Goal: Communication & Community: Answer question/provide support

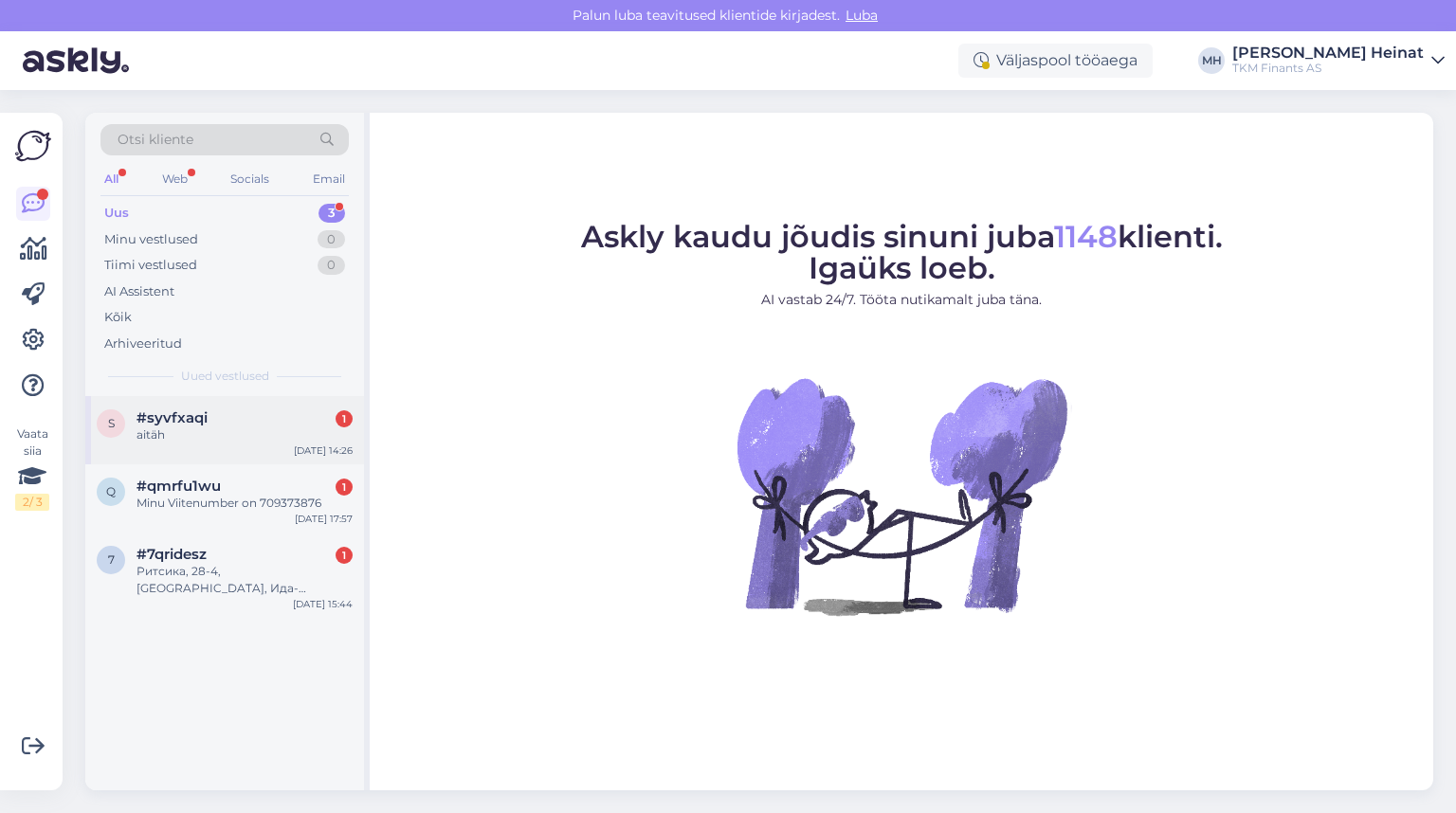
click at [161, 430] on div "aitäh" at bounding box center [245, 435] width 216 height 17
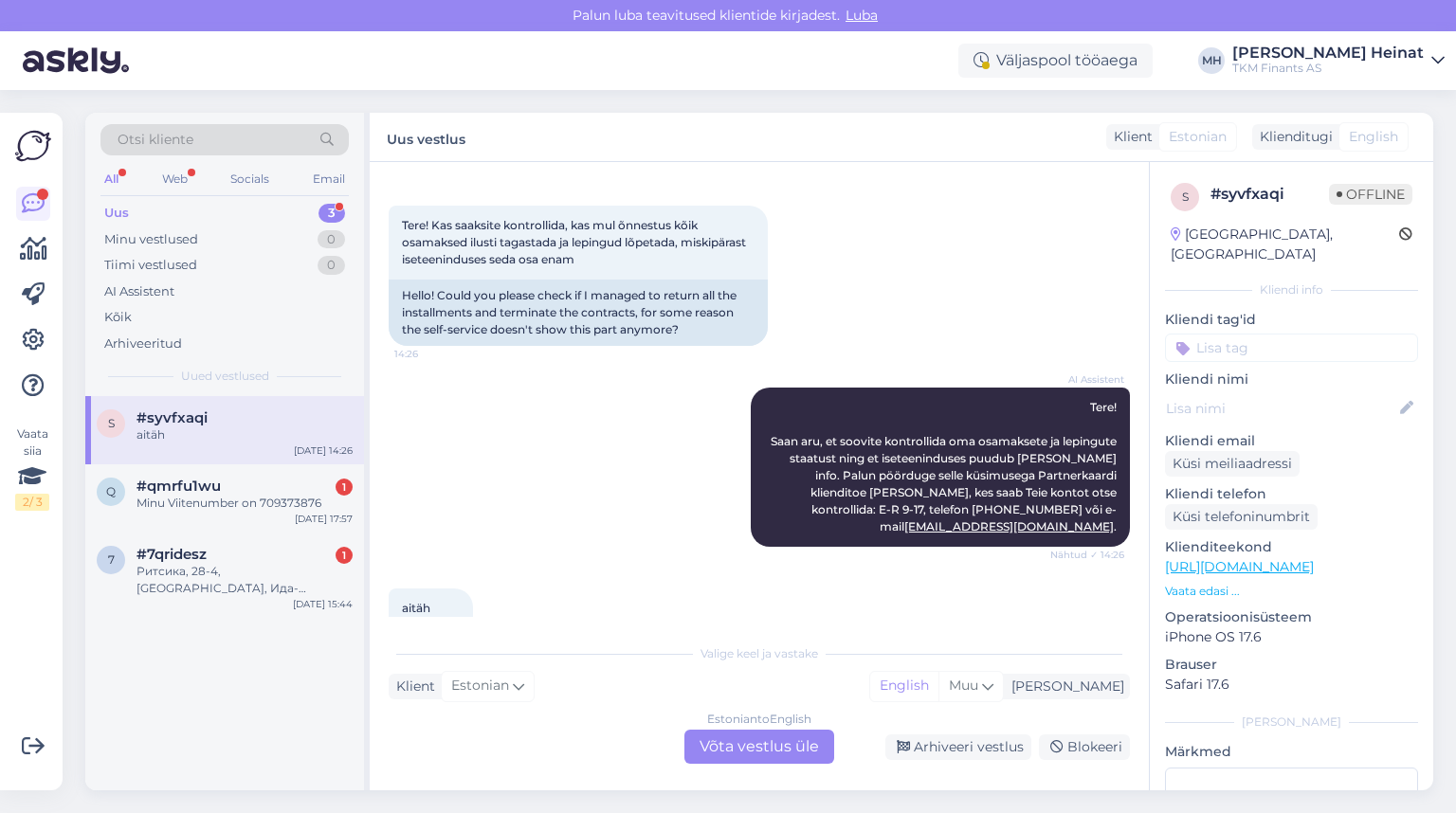
scroll to position [122, 0]
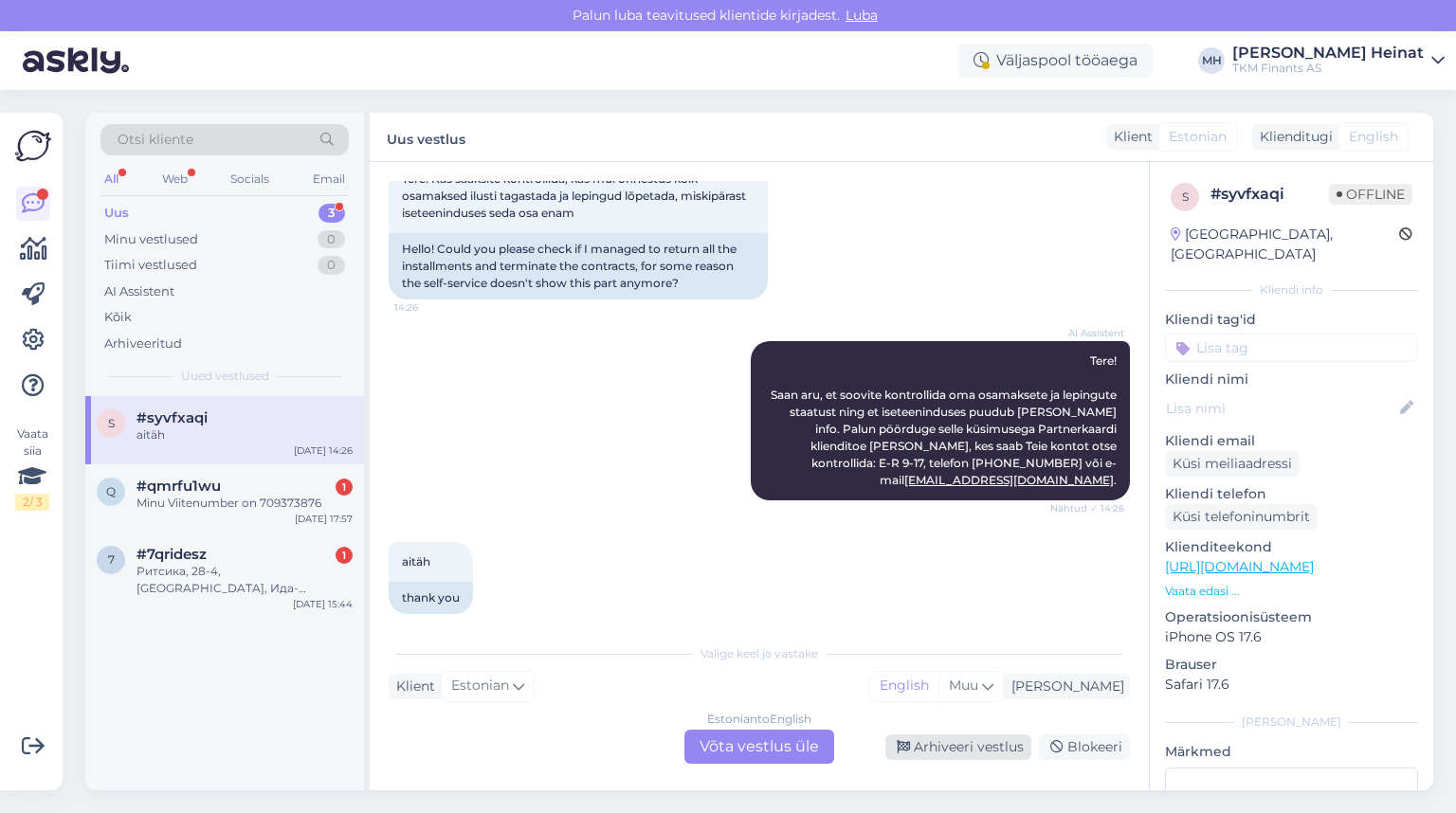
click at [955, 721] on div "Arhiveeri vestlus" at bounding box center [958, 748] width 146 height 26
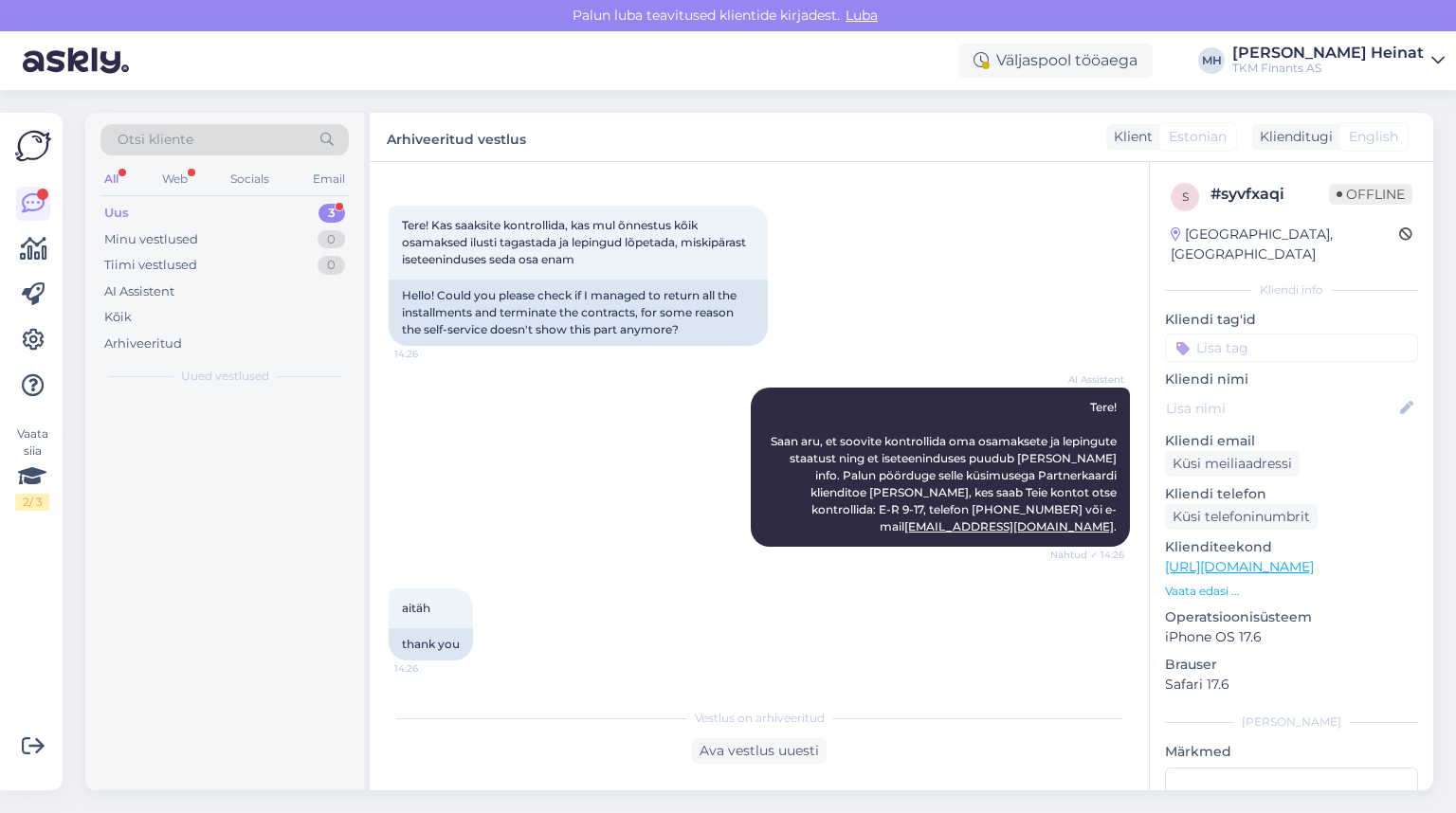
scroll to position [58, 0]
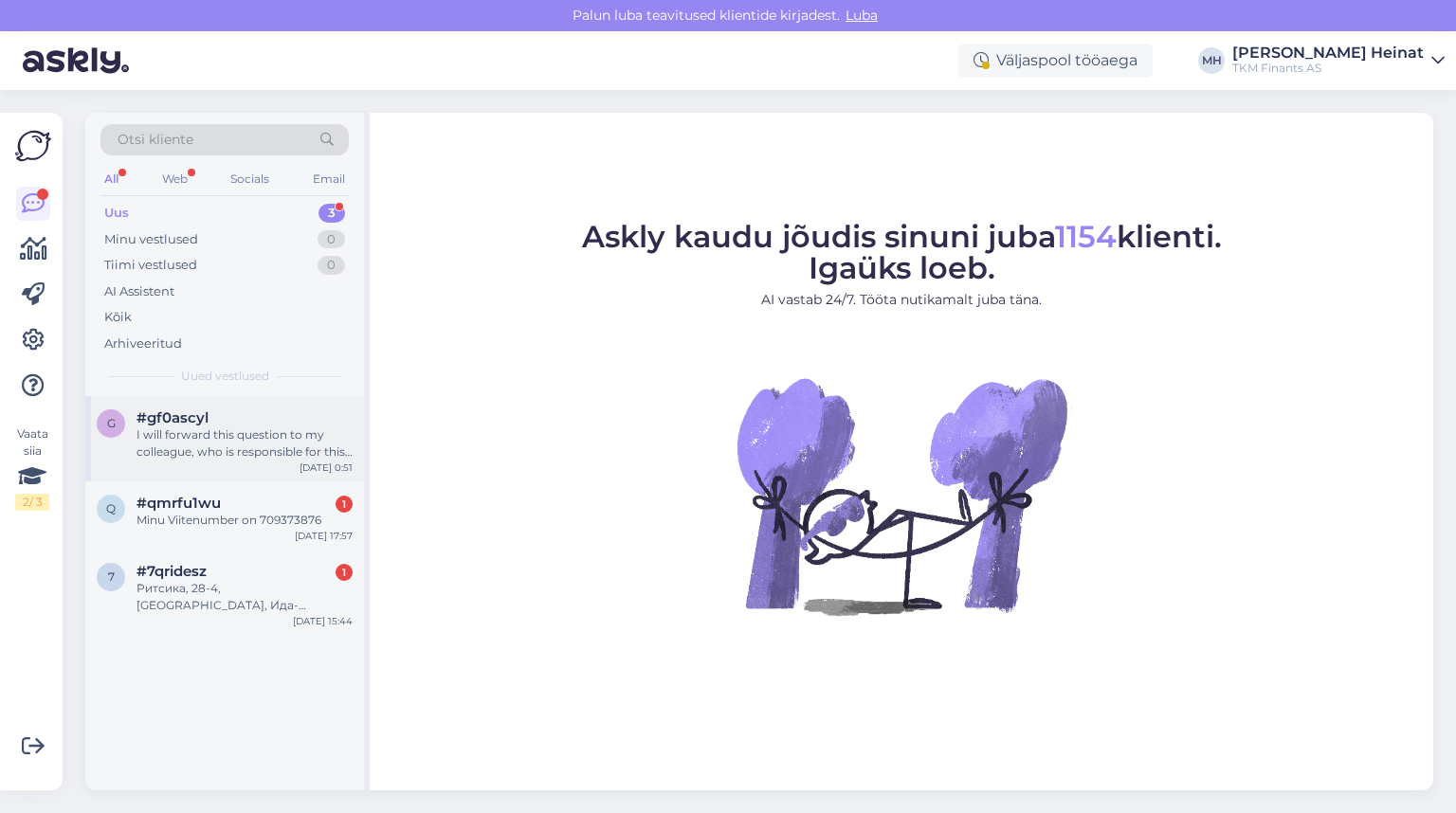
click at [189, 433] on div "I will forward this question to my colleague, who is responsible for this. The …" at bounding box center [245, 444] width 216 height 34
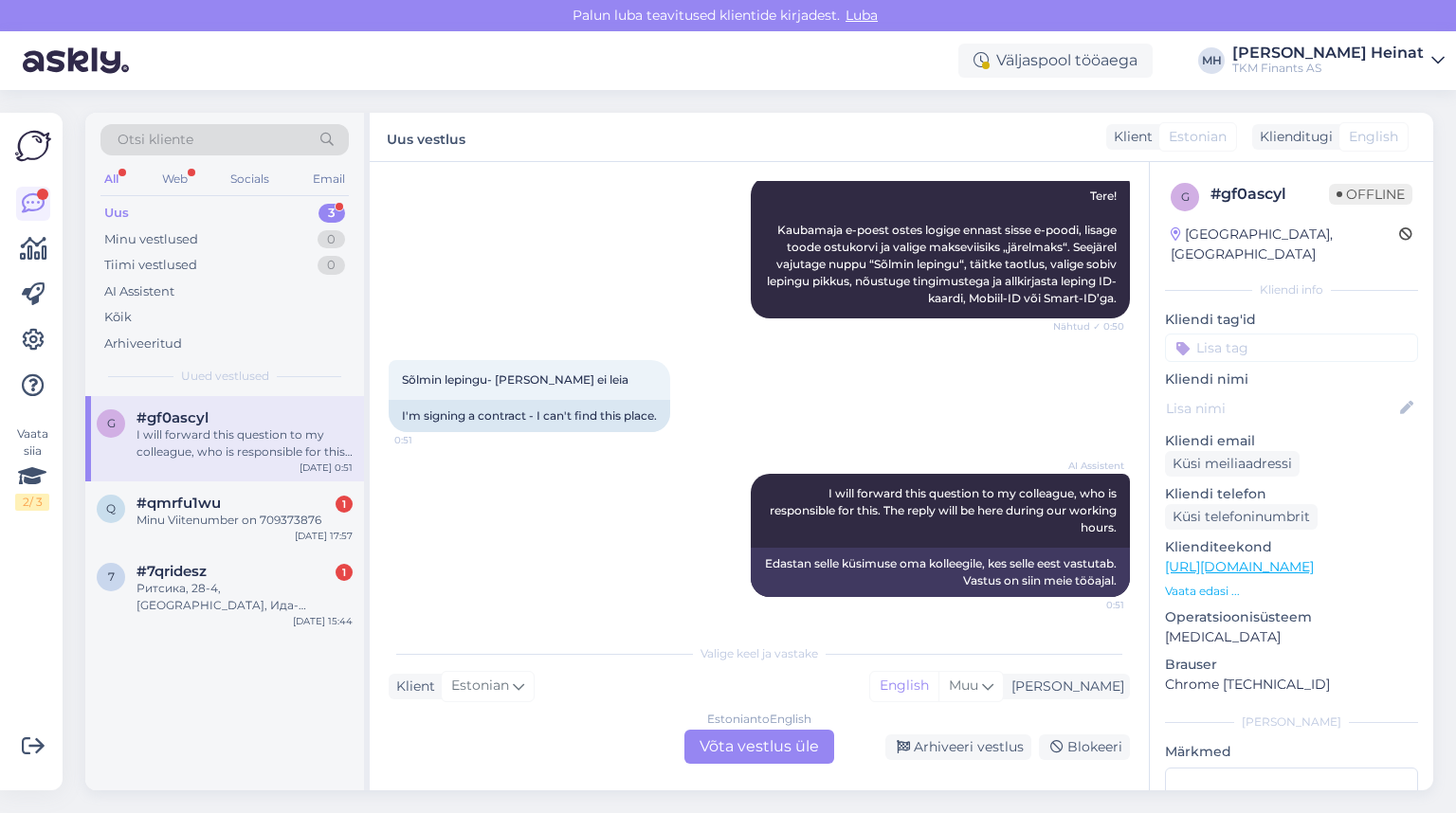
scroll to position [26, 0]
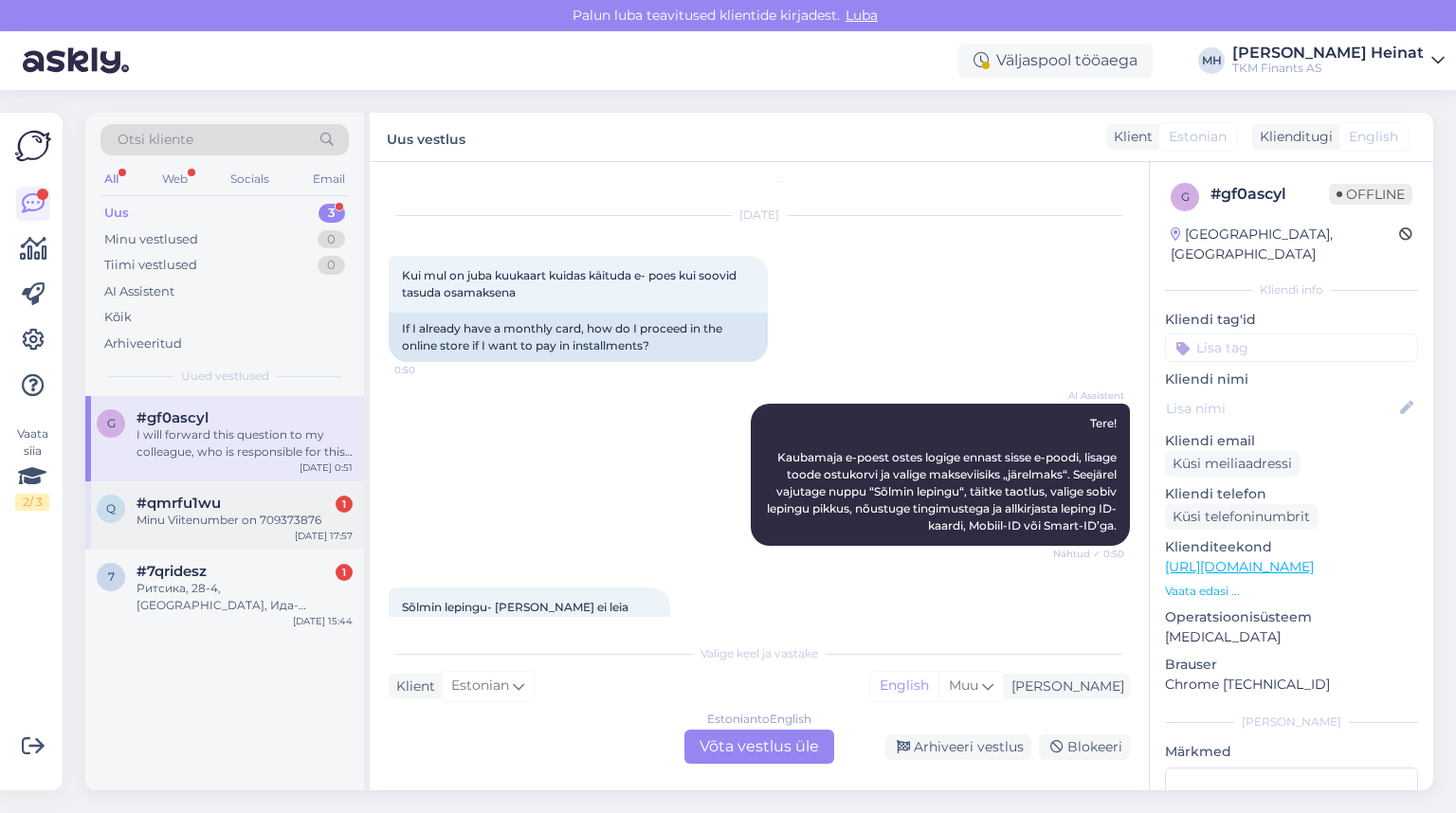
click at [240, 509] on div "#qmrfu1wu 1" at bounding box center [245, 503] width 216 height 17
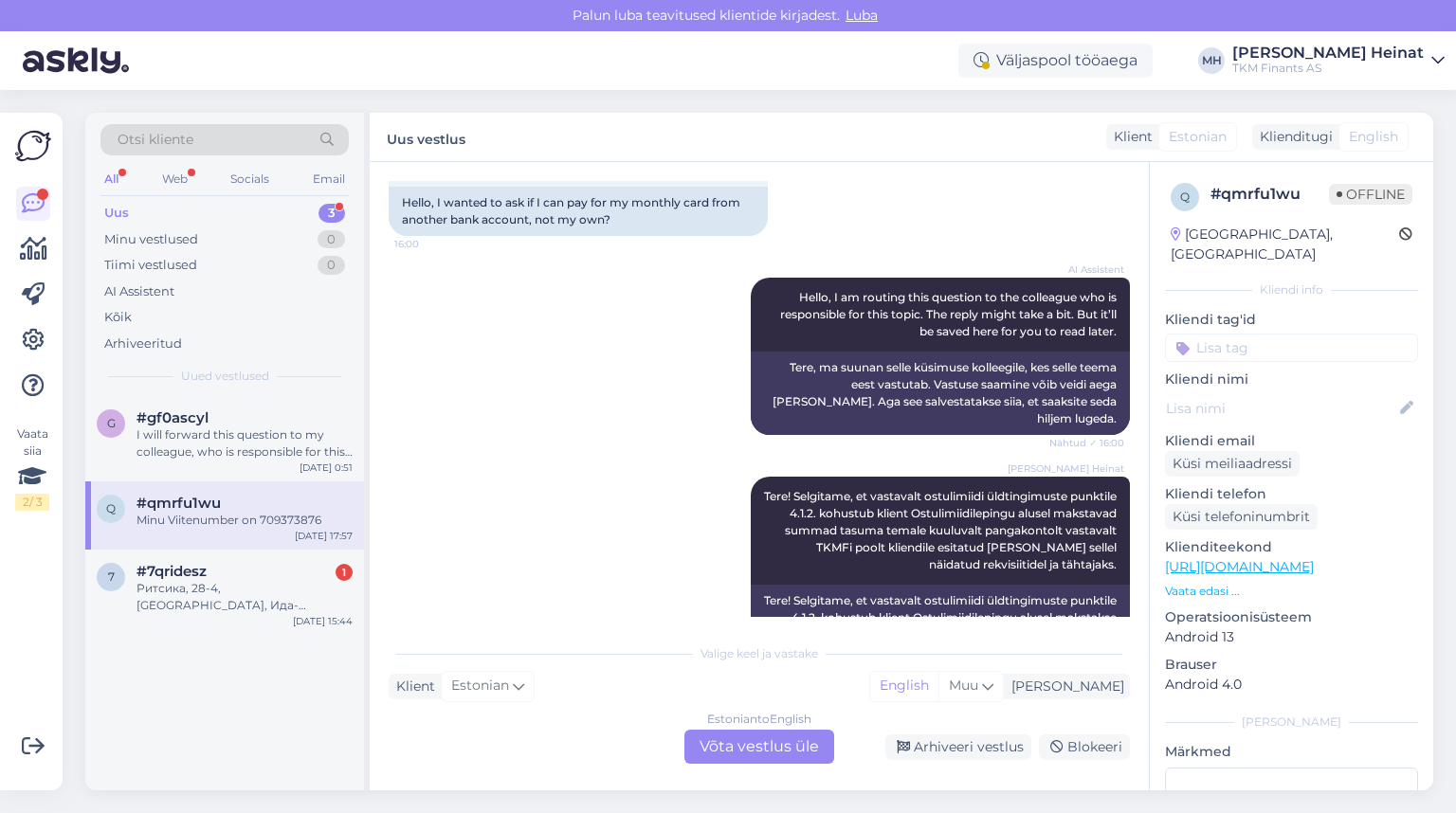
scroll to position [228, 0]
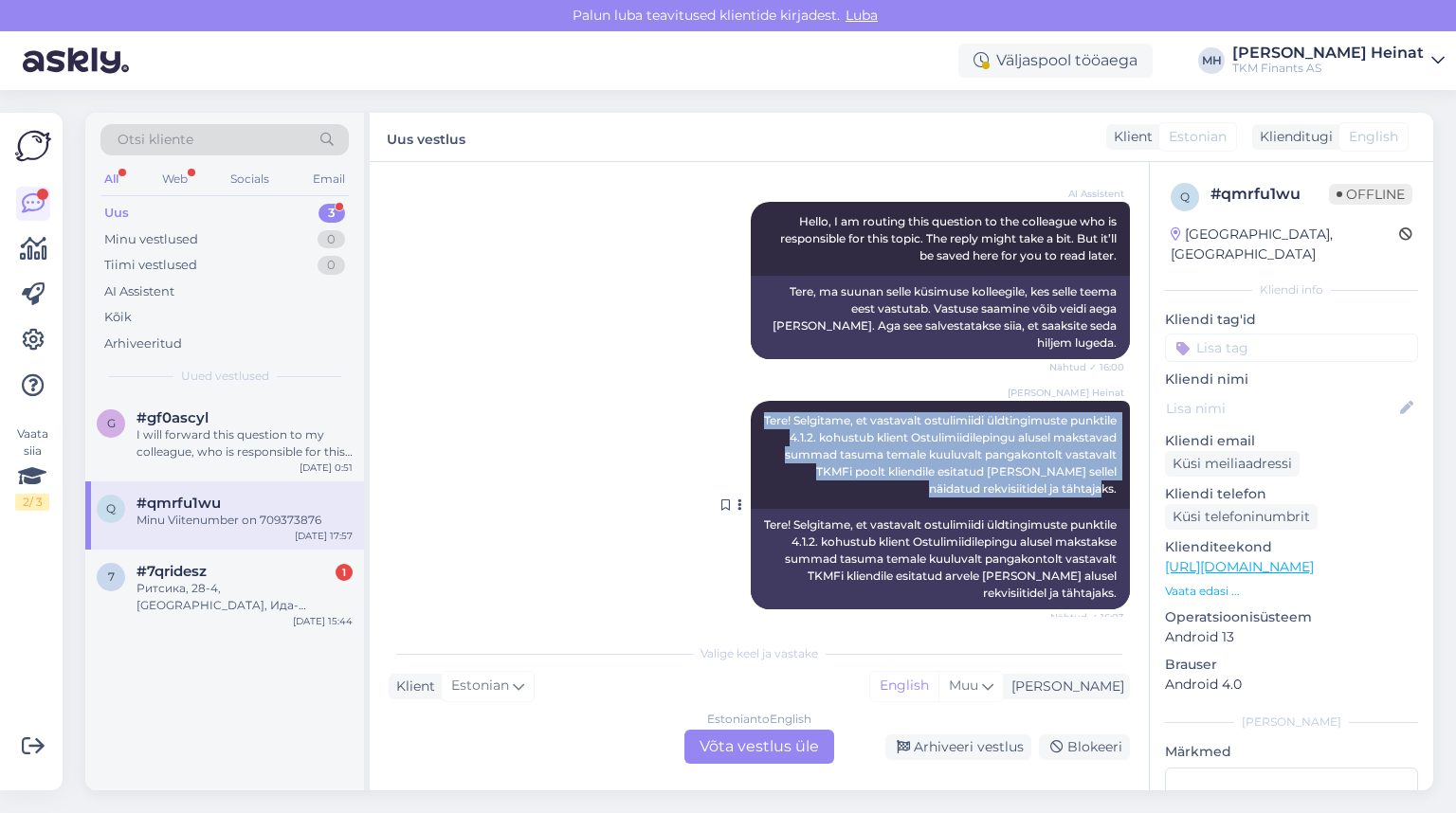
drag, startPoint x: 1114, startPoint y: 470, endPoint x: 796, endPoint y: 400, distance: 325.2
click at [796, 401] on div "[PERSON_NAME] Heinat Tere! Selgitame, et vastavalt ostulimiidi üldtingimuste pu…" at bounding box center [940, 455] width 379 height 108
drag, startPoint x: 803, startPoint y: 404, endPoint x: 547, endPoint y: 428, distance: 257.1
click at [547, 428] on div "[PERSON_NAME] Heinat Tere! Selgitame, et vastavalt ostulimiidi üldtingimuste pu…" at bounding box center [759, 505] width 741 height 250
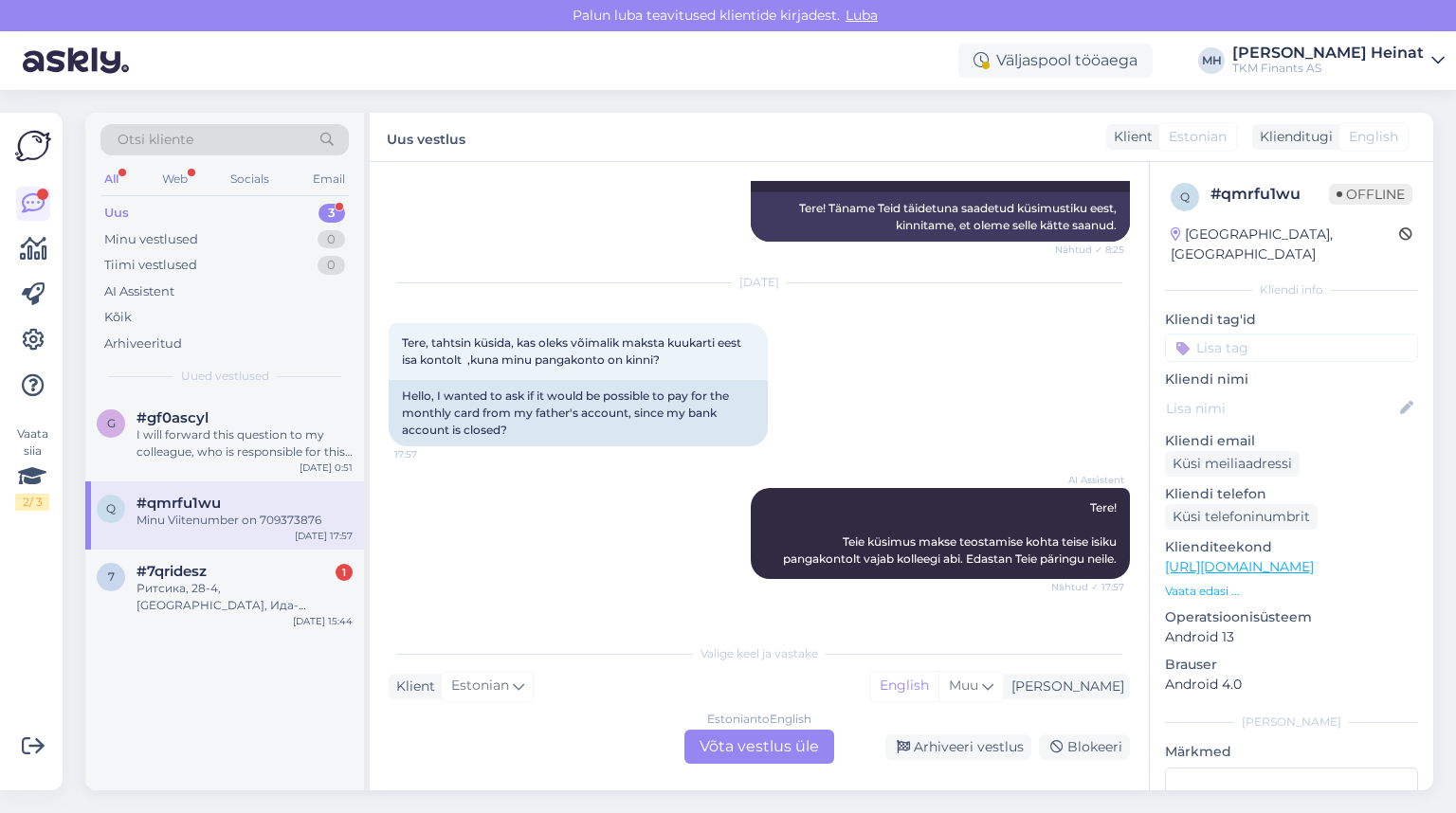
scroll to position [2092, 0]
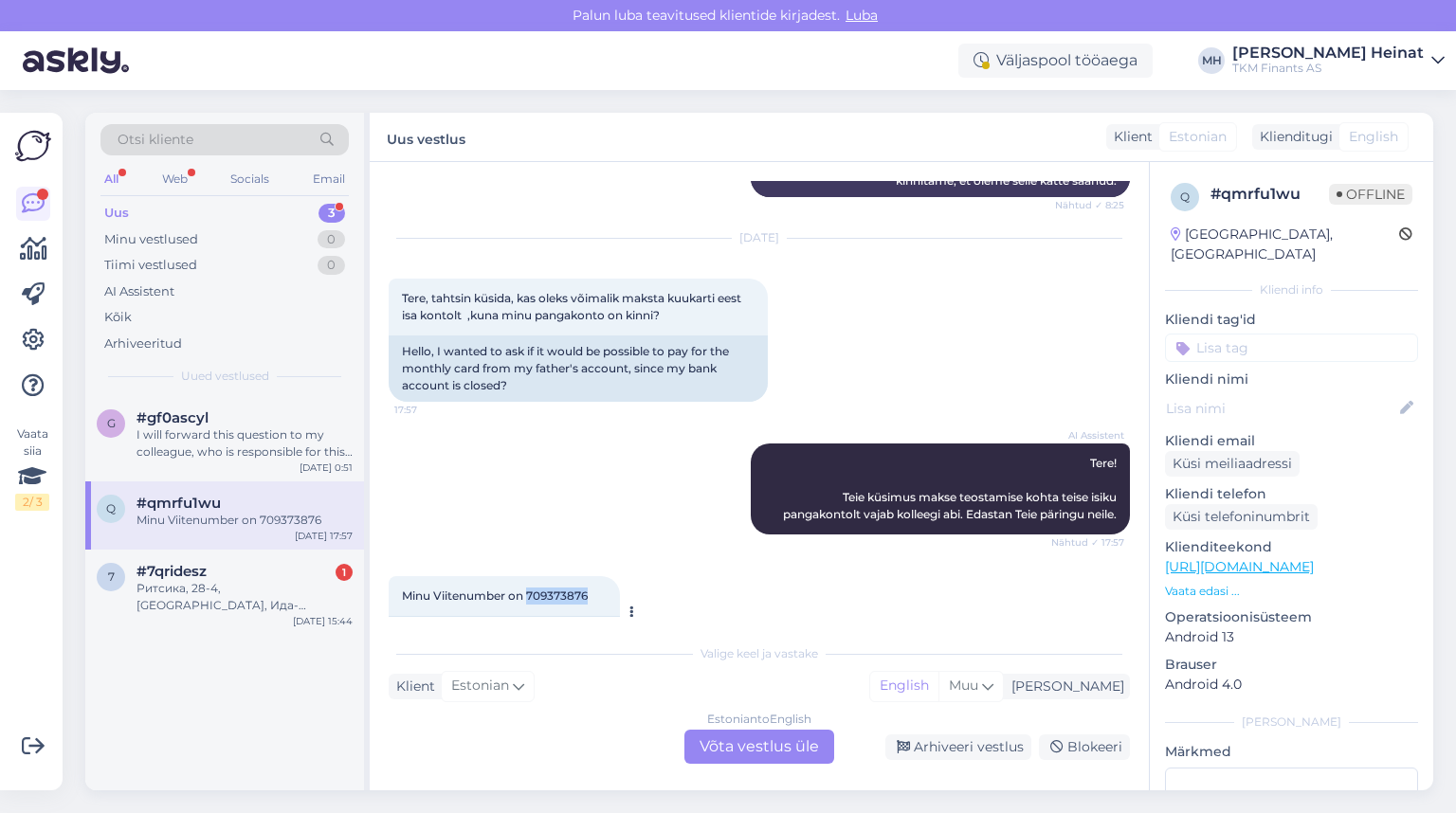
drag, startPoint x: 593, startPoint y: 547, endPoint x: 528, endPoint y: 551, distance: 65.5
click at [528, 576] on div "Minu Viitenumber on 709373876 17:57" at bounding box center [504, 596] width 231 height 40
copy span "709373876"
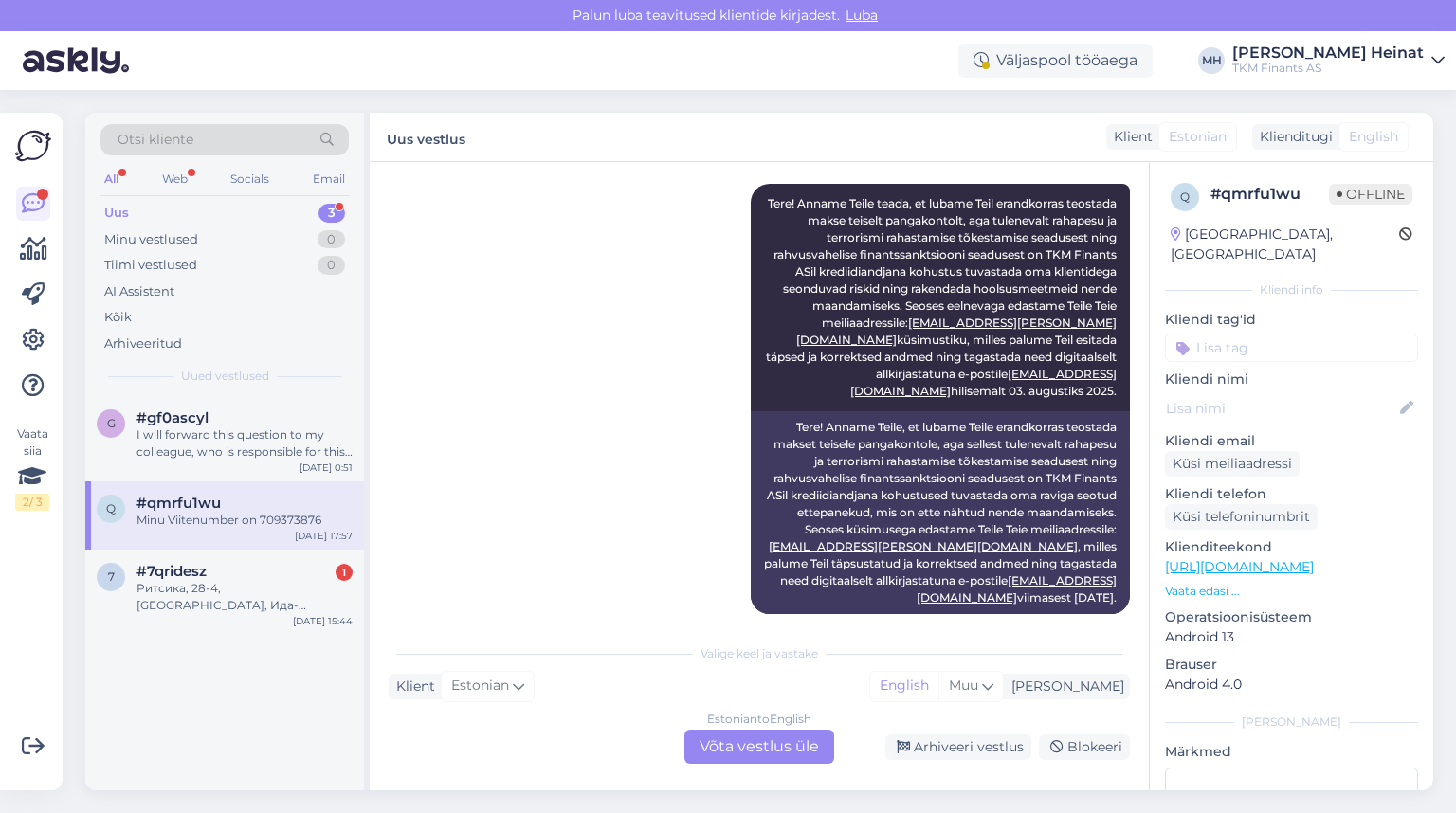
scroll to position [1258, 0]
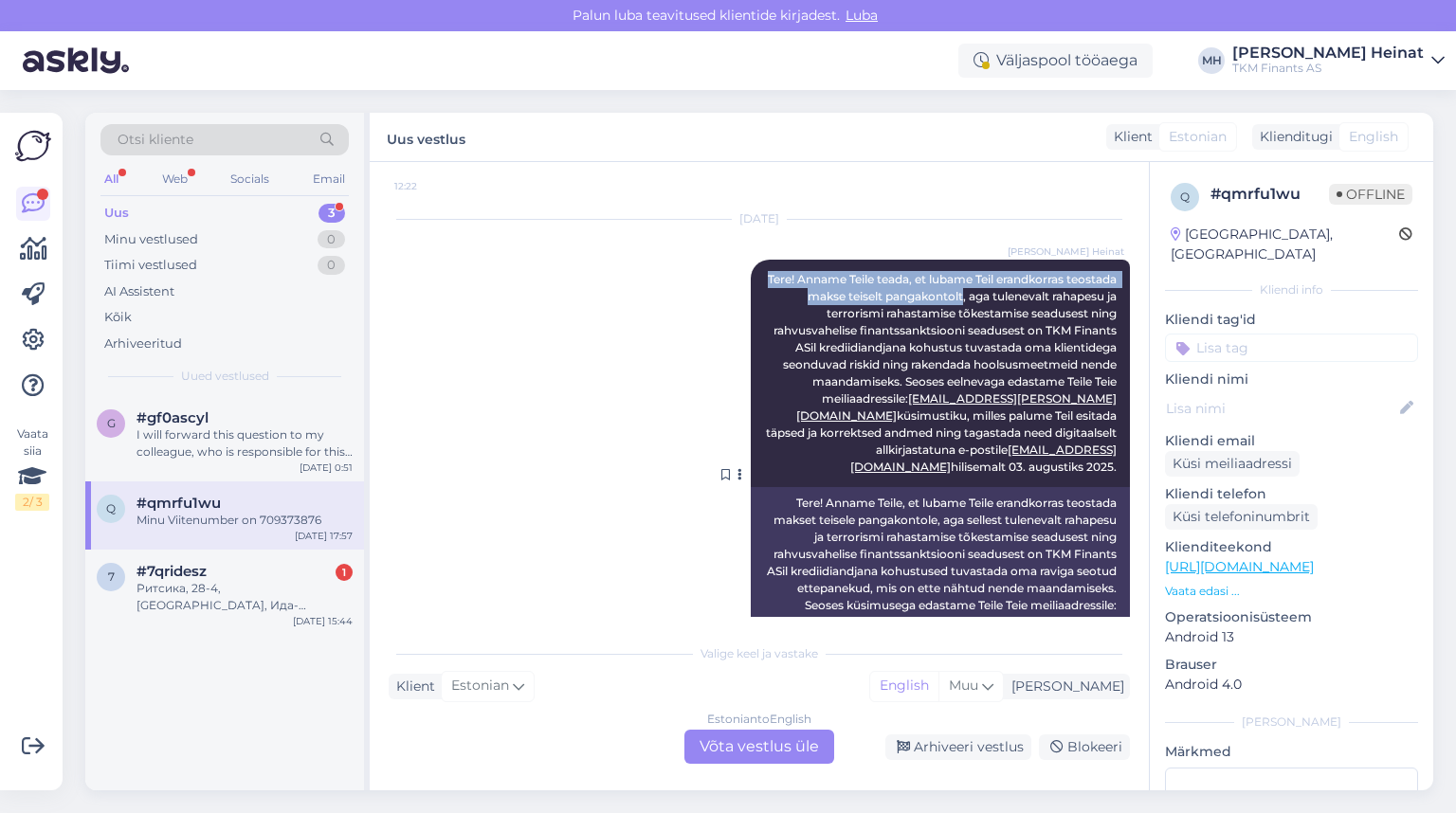
drag, startPoint x: 797, startPoint y: 224, endPoint x: 1015, endPoint y: 246, distance: 219.2
click at [1015, 260] on div "[PERSON_NAME] Heinat Tere! Anname Teile teada, et lubame Teil erandkorras teost…" at bounding box center [940, 374] width 379 height 228
copy span "Tere! Anname Teile teada, et lubame Teil erandkorras teostada makse teiselt pan…"
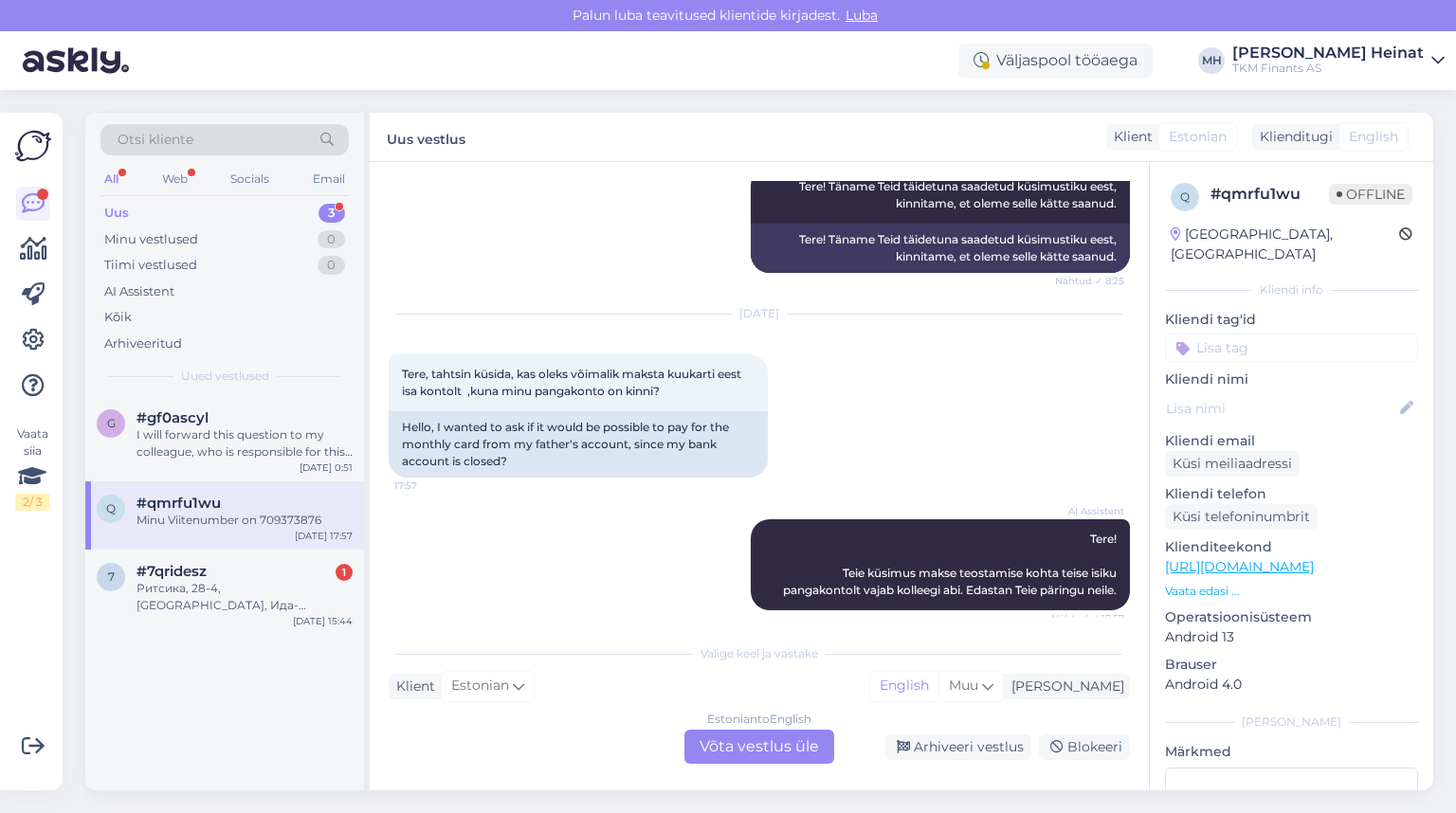
scroll to position [2092, 0]
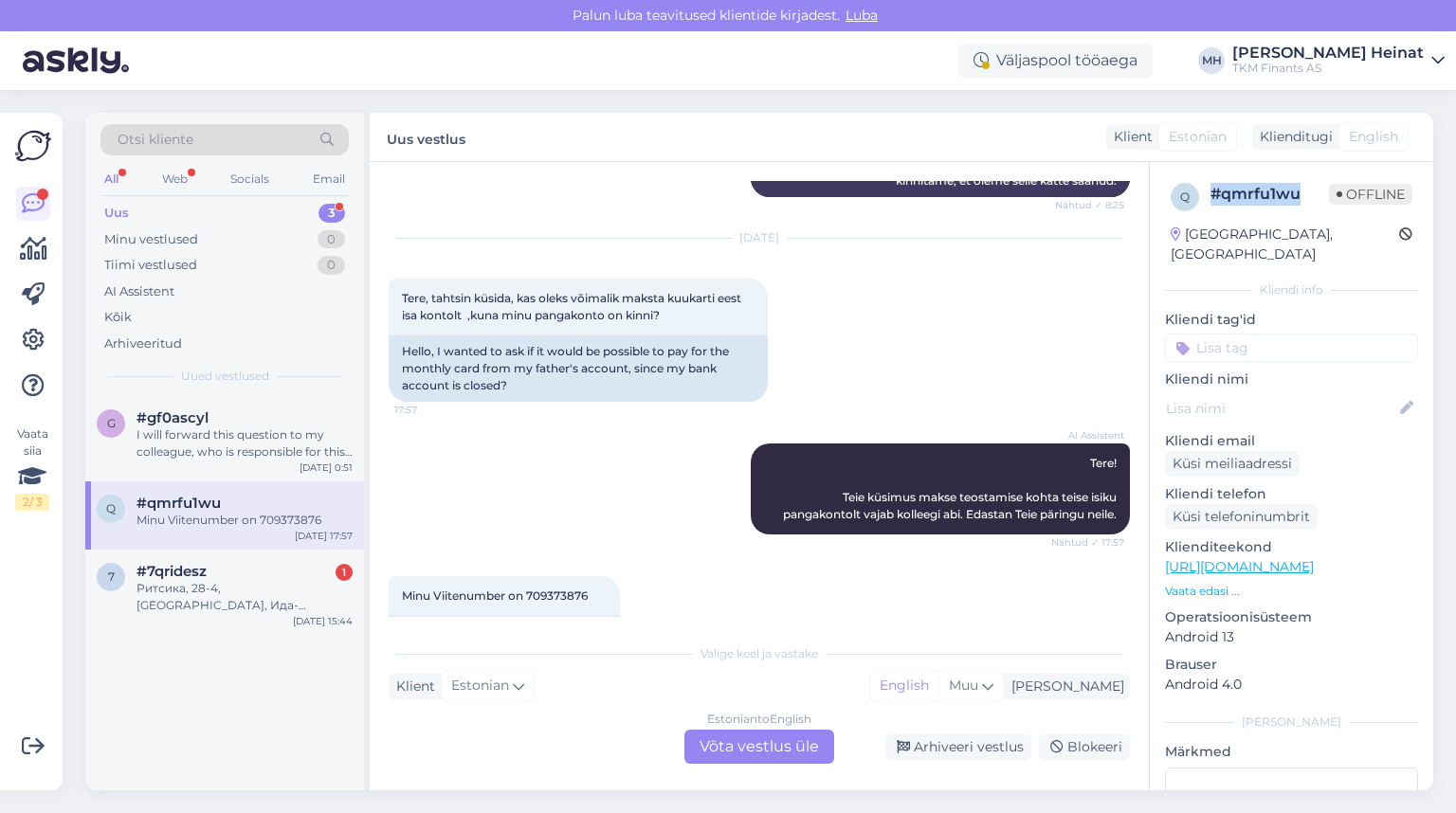
drag, startPoint x: 1298, startPoint y: 195, endPoint x: 1214, endPoint y: 200, distance: 83.6
click at [1214, 200] on div "# qmrfu1wu" at bounding box center [1270, 194] width 119 height 23
copy div "# qmrfu1wu"
drag, startPoint x: 662, startPoint y: 265, endPoint x: 493, endPoint y: 249, distance: 169.5
click at [508, 291] on span "Tere, tahtsin küsida, kas oleks võimalik maksta kuukarti eest isa kontolt ,kuna…" at bounding box center [573, 306] width 342 height 31
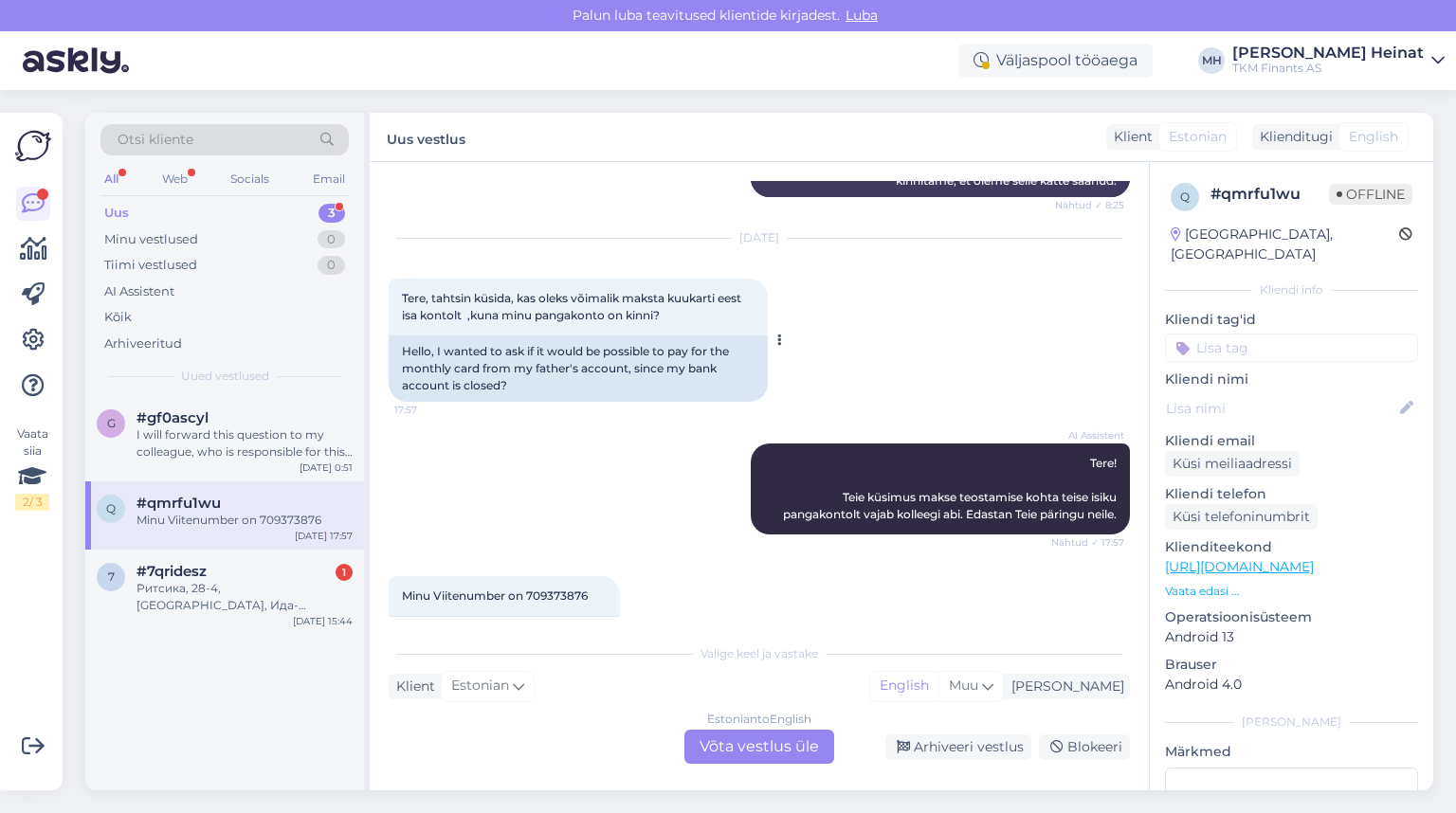
click at [493, 291] on span "Tere, tahtsin küsida, kas oleks võimalik maksta kuukarti eest isa kontolt ,kuna…" at bounding box center [573, 306] width 342 height 31
drag, startPoint x: 474, startPoint y: 247, endPoint x: 664, endPoint y: 254, distance: 189.7
click at [684, 279] on div "Tere, tahtsin küsida, kas oleks võimalik maksta kuukarti eest isa kontolt ,kuna…" at bounding box center [578, 307] width 379 height 57
copy span "küsida, kas oleks võimalik maksta kuukarti eest isa kontolt ,kuna minu pangakon…"
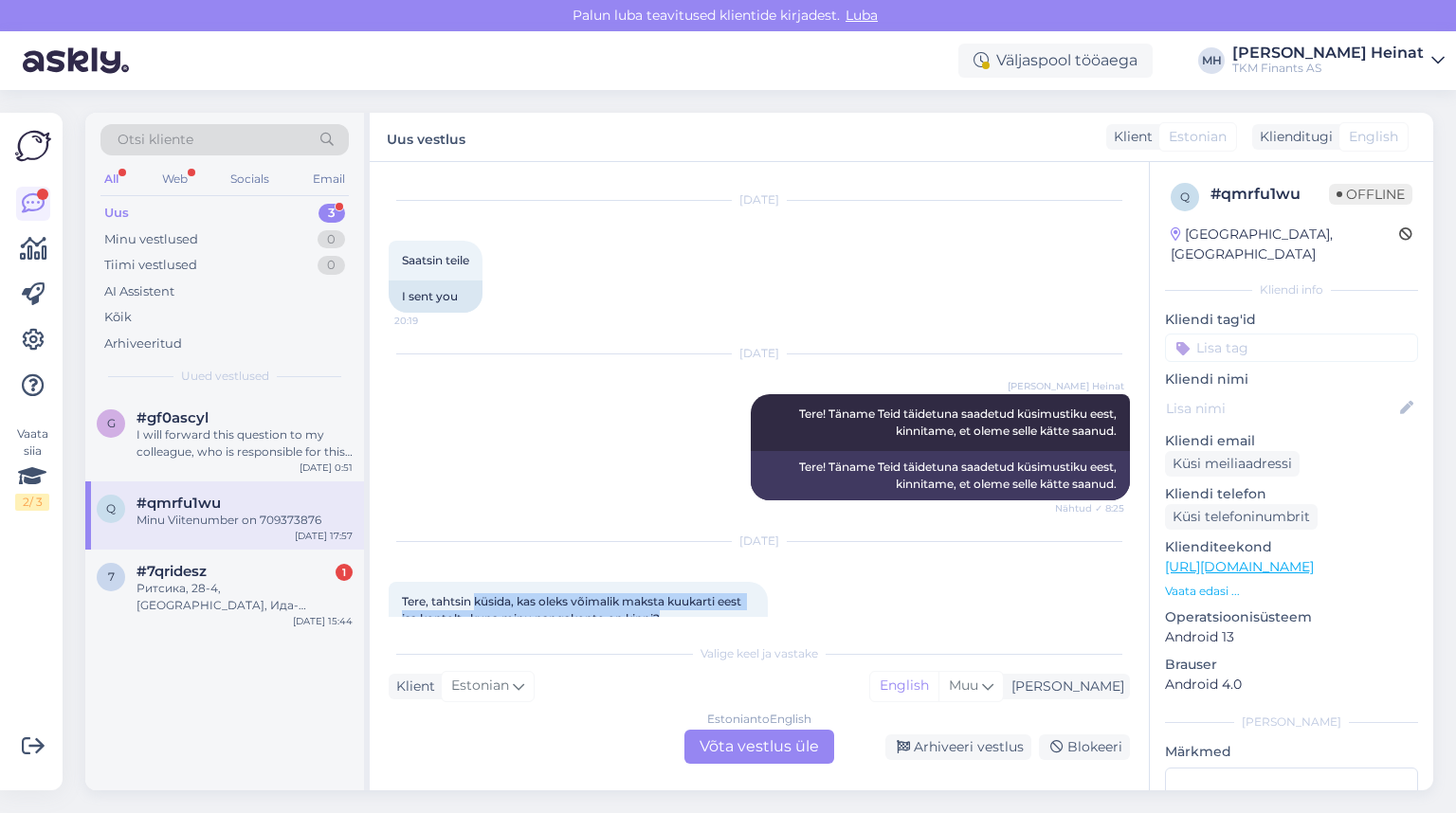
scroll to position [1865, 0]
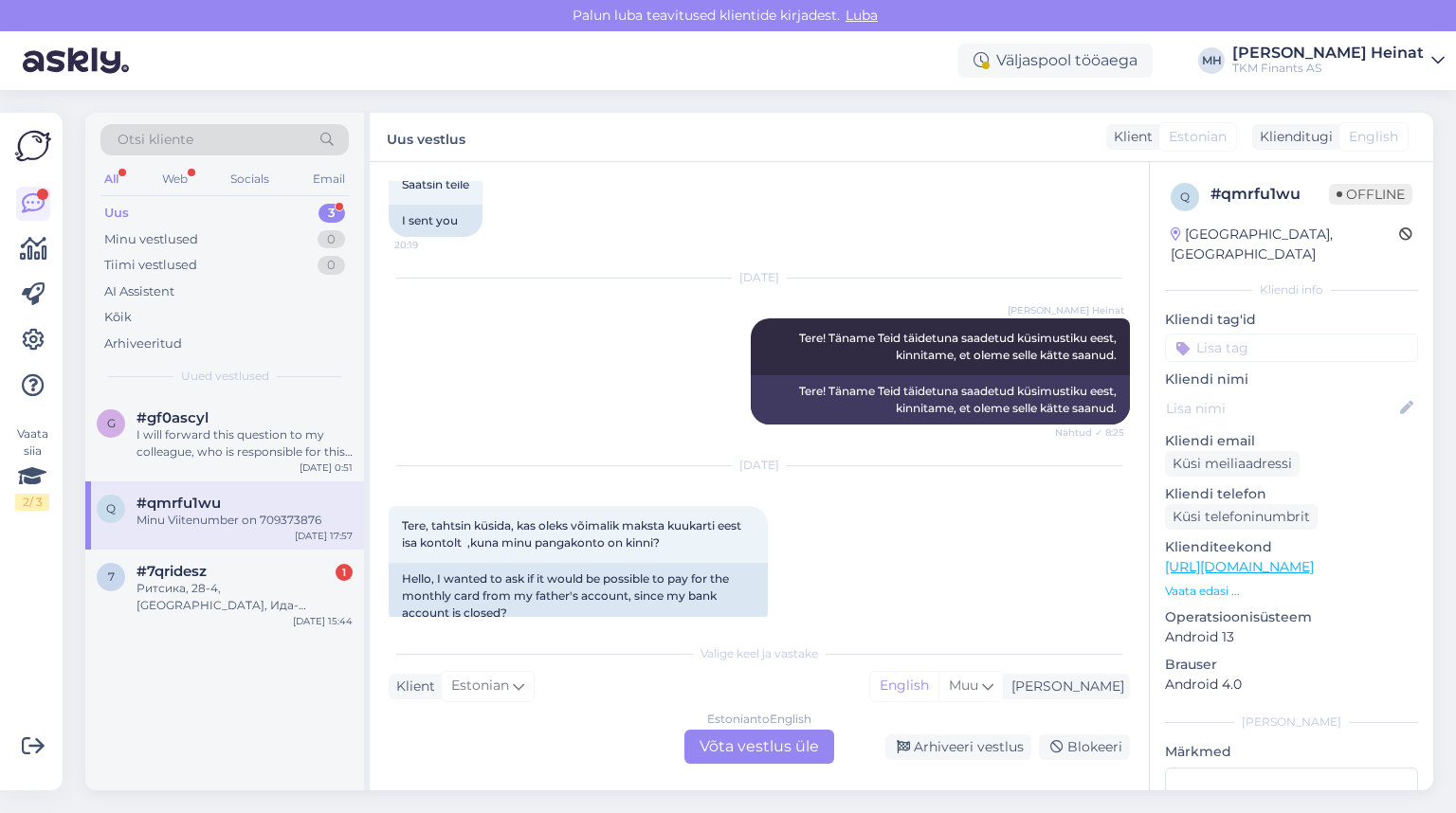
click at [972, 506] on div "[DATE] Tere, tahtsin küsida, kas oleks võimalik maksta kuukarti eest isa kontol…" at bounding box center [759, 548] width 741 height 205
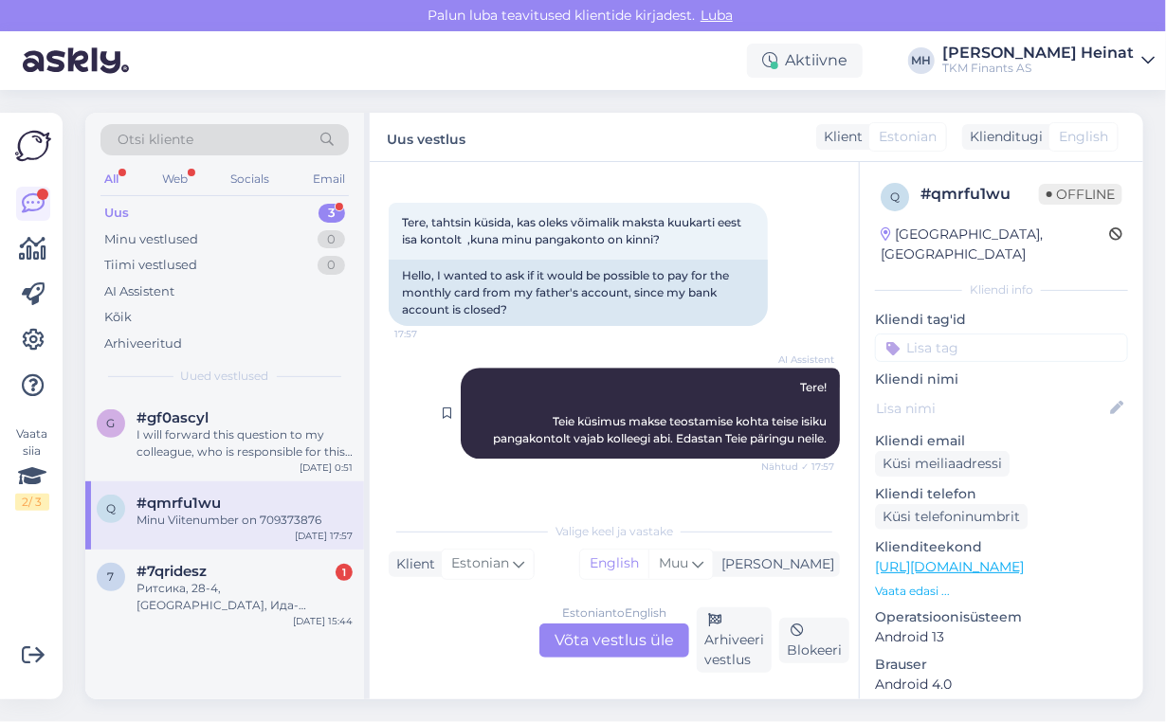
scroll to position [2216, 0]
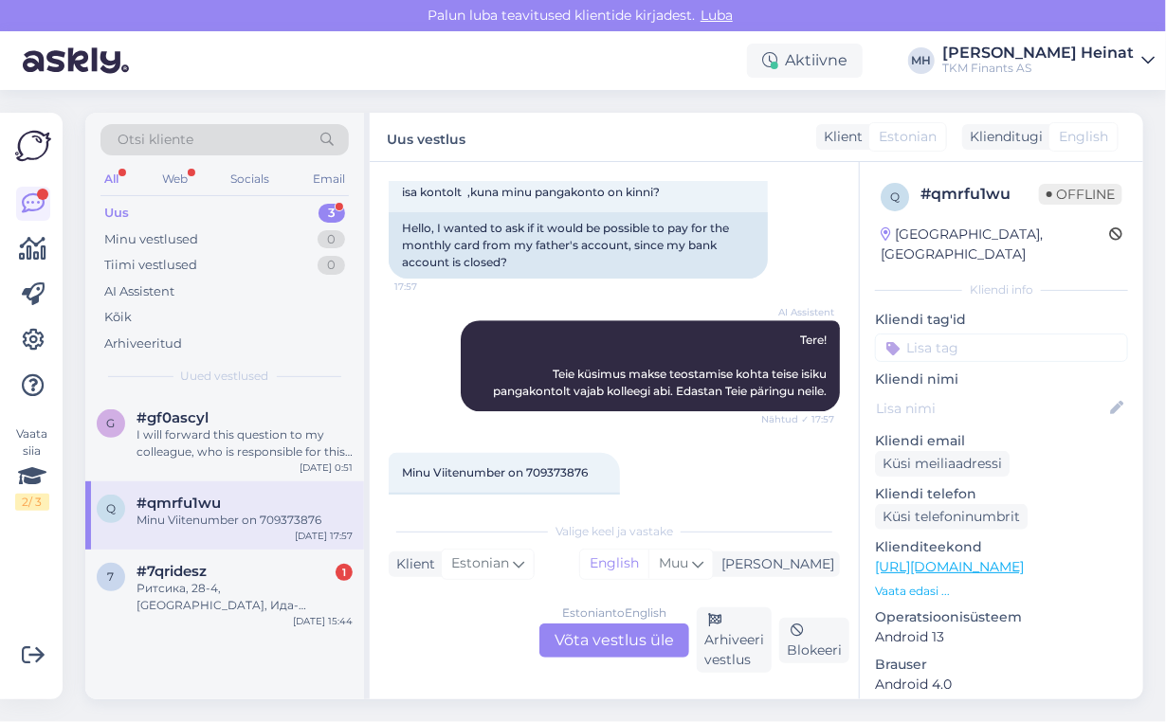
click at [611, 640] on div "Estonian to English Võta vestlus üle" at bounding box center [614, 641] width 150 height 34
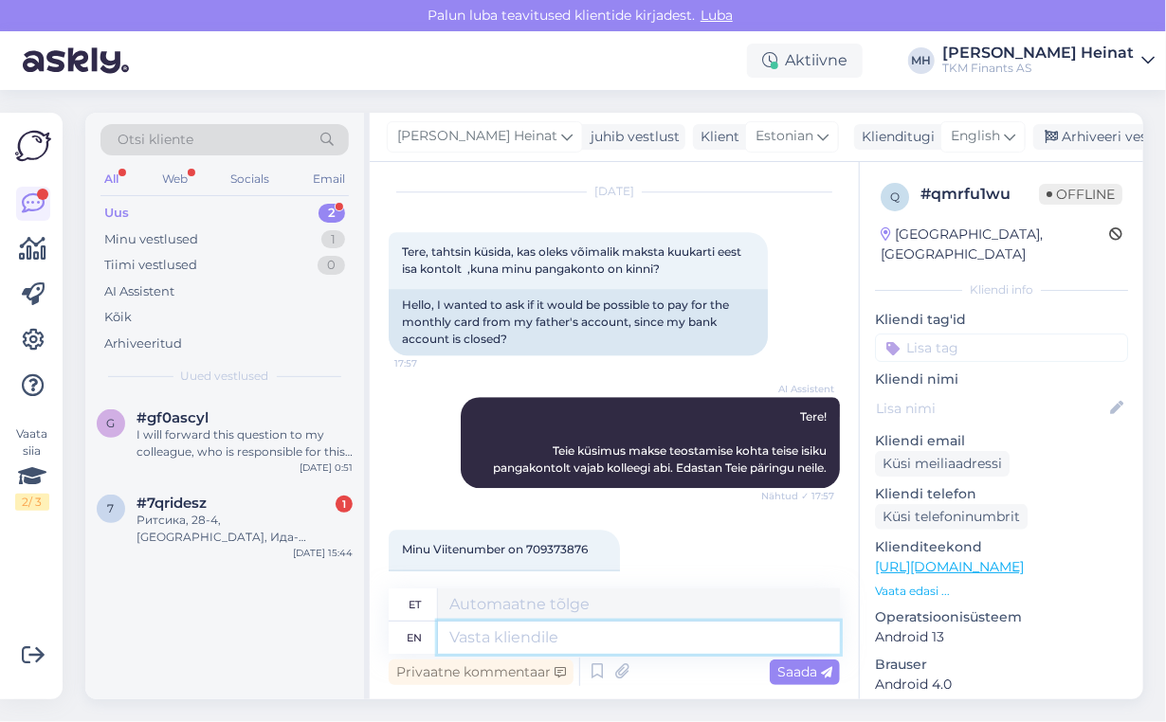
click at [544, 636] on textarea at bounding box center [639, 638] width 402 height 32
paste textarea "Tere! Anname Teile teada, et lubame Teil erandkorras teostada makse Teie isa pa…"
type textarea "Tere! Anname Teile teada, et lubame Teil erandkorras teostada makse Teie isa pa…"
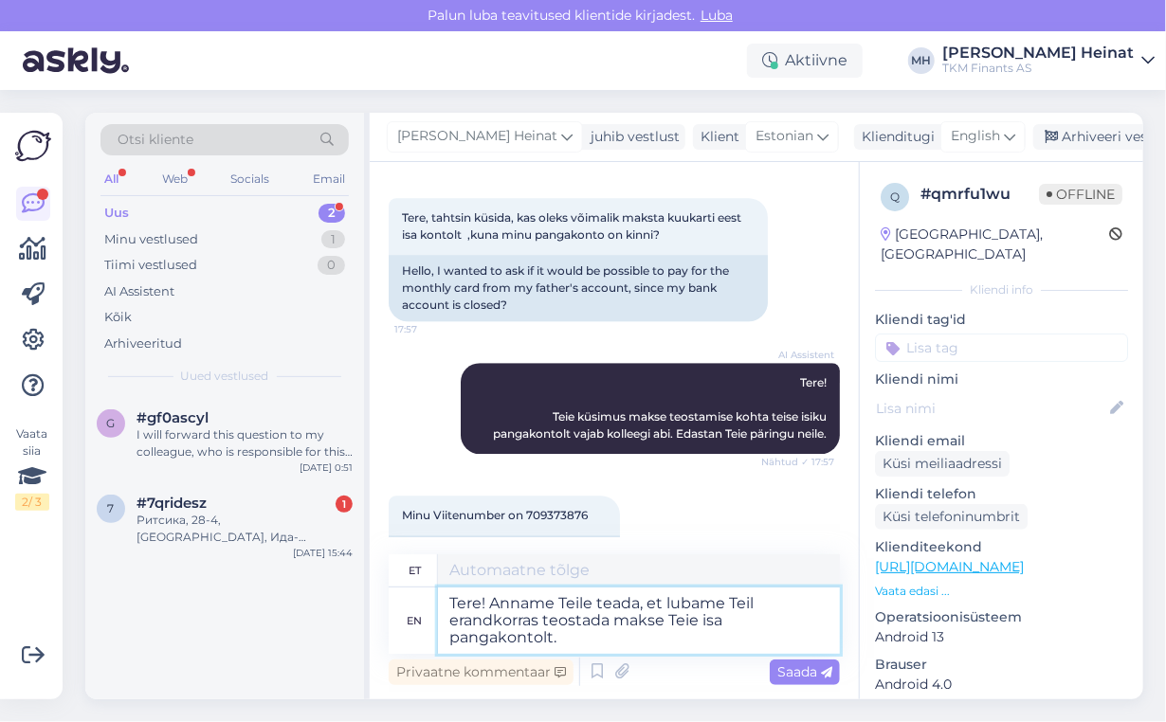
type textarea "Tere! Anname Teile teada, et lubame Teil erandkorras teostada makse Teie isa pa…"
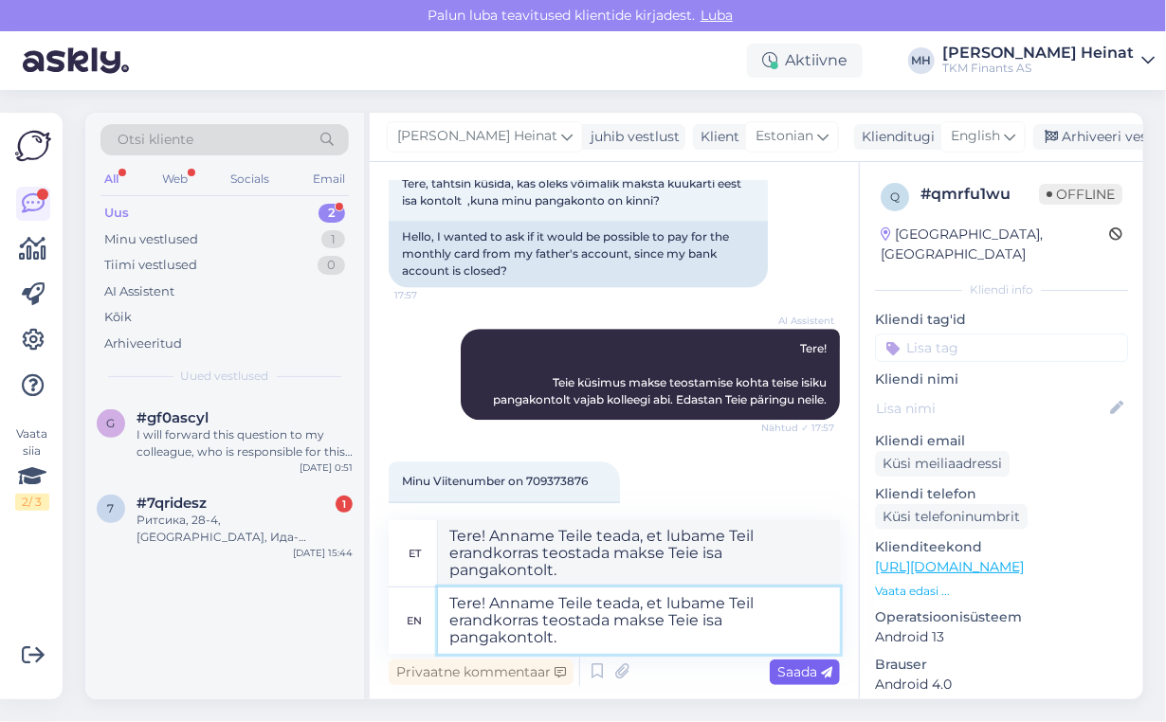
type textarea "Tere! Anname Teile teada, et lubame Teil erandkorras teostada makse Teie isa pa…"
click at [787, 667] on span "Saada" at bounding box center [804, 672] width 55 height 17
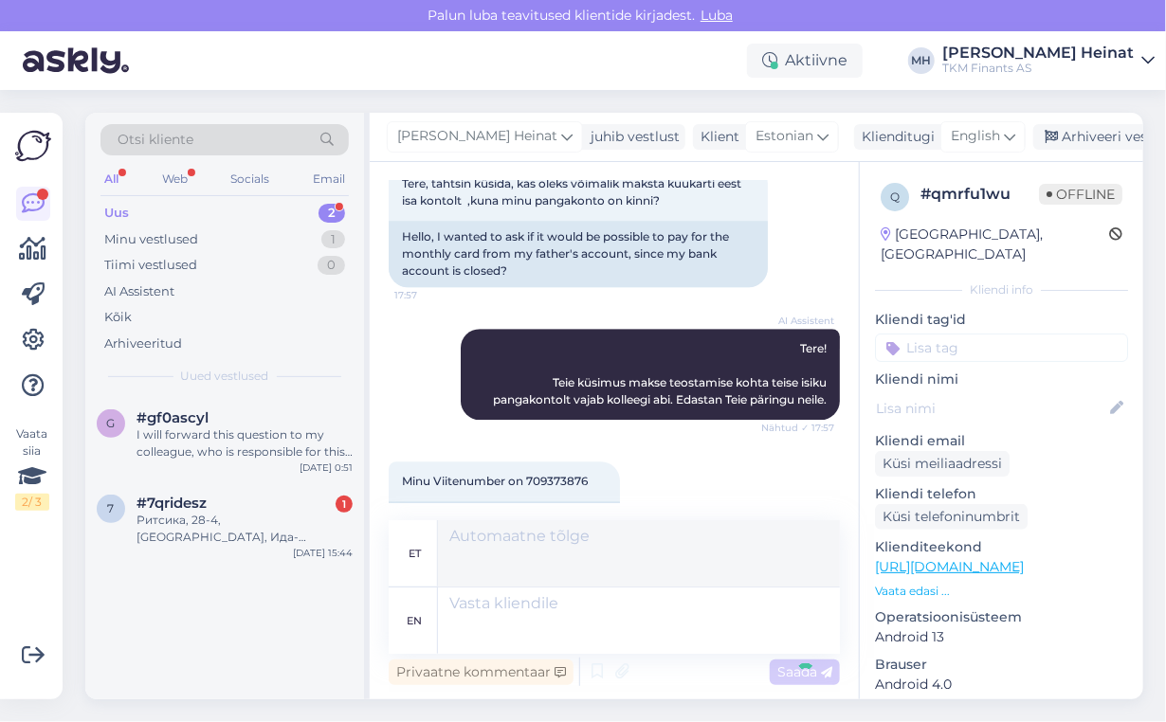
scroll to position [2326, 0]
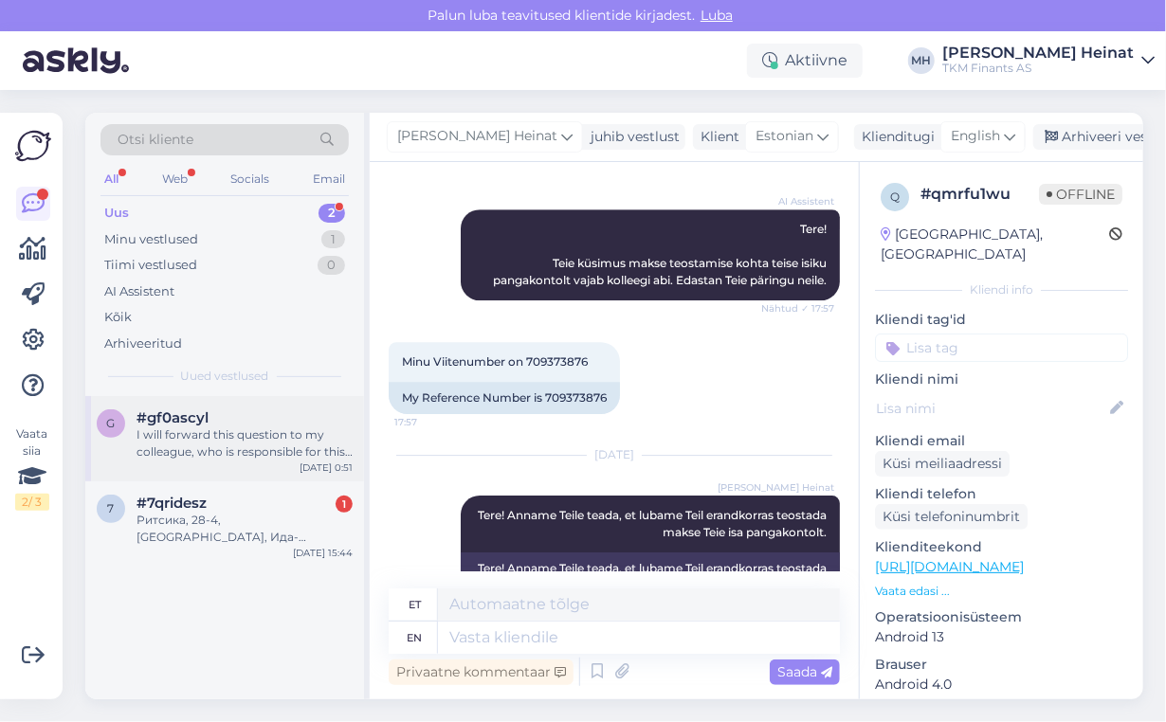
click at [263, 452] on div "I will forward this question to my colleague, who is responsible for this. The …" at bounding box center [245, 444] width 216 height 34
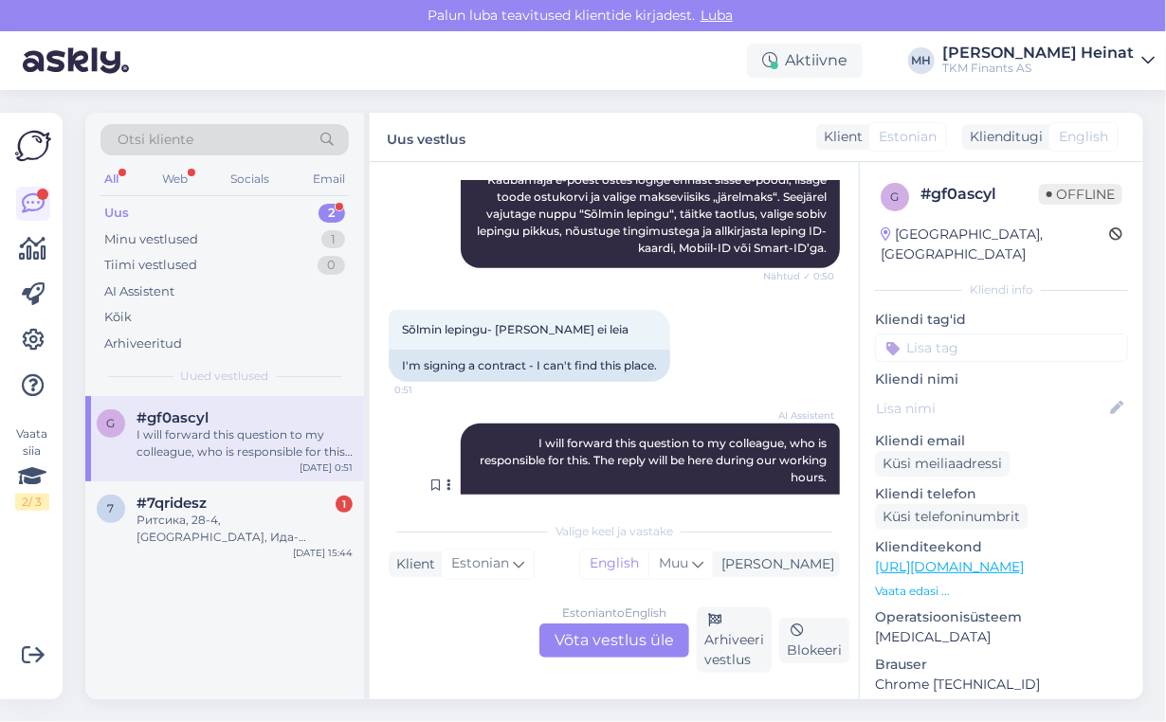
scroll to position [376, 0]
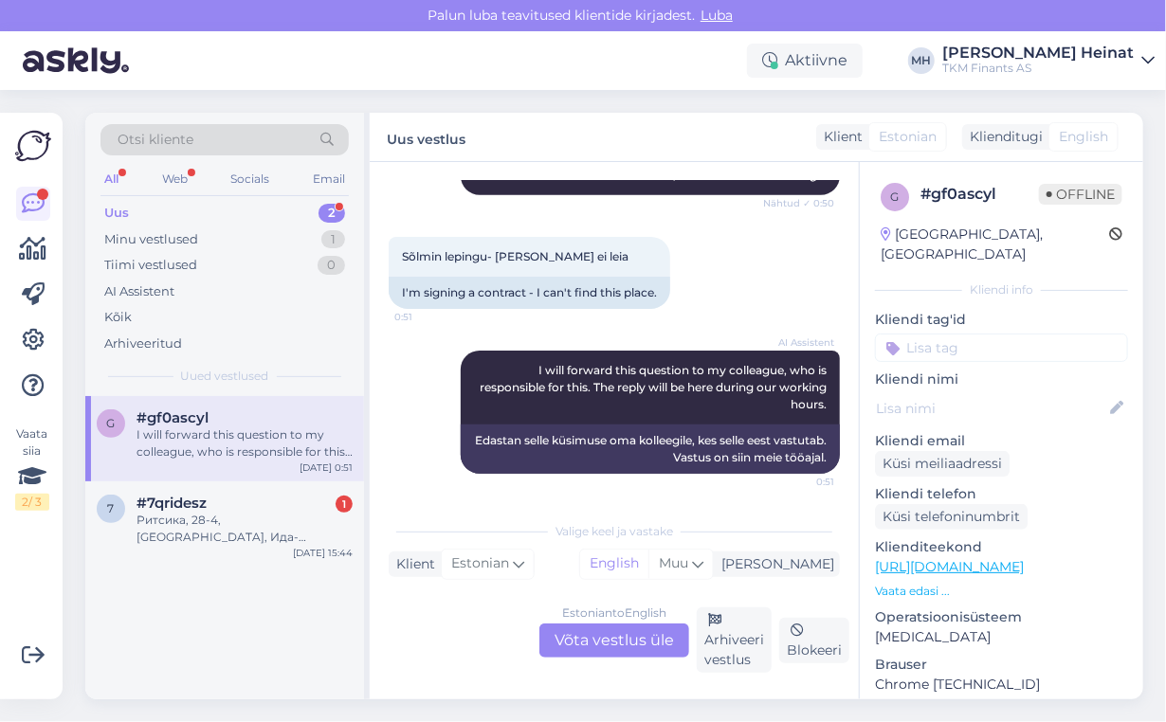
click at [610, 637] on div "Estonian to English Võta vestlus üle" at bounding box center [614, 641] width 150 height 34
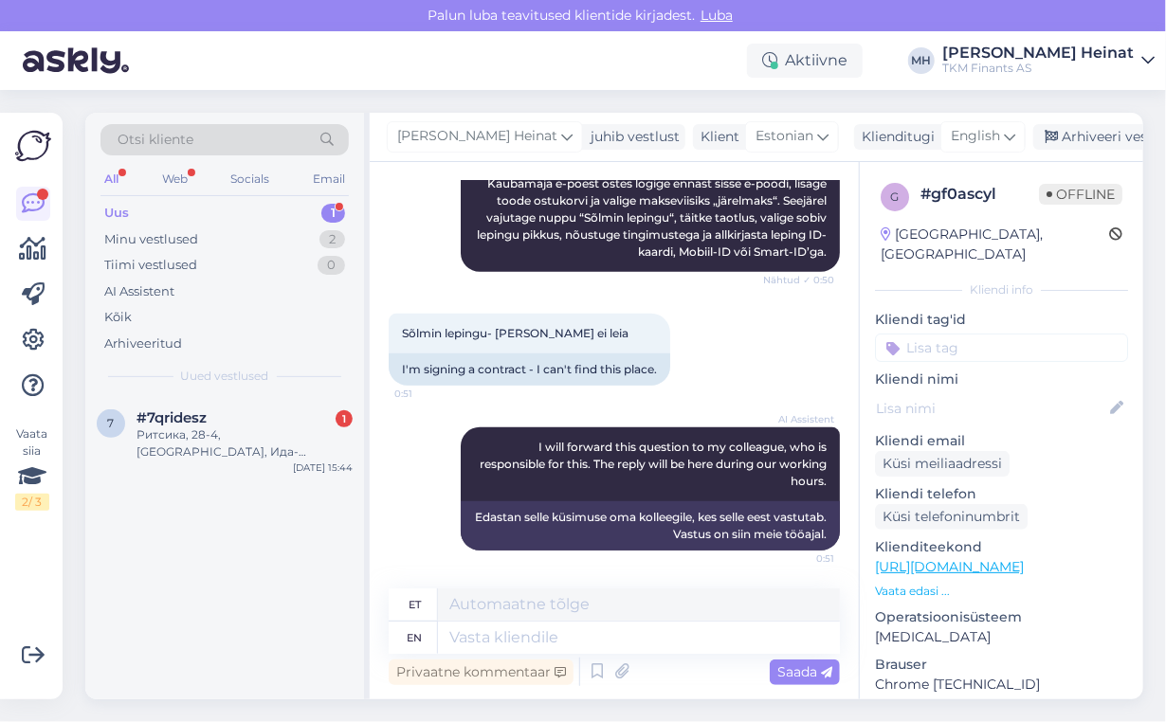
scroll to position [300, 0]
click at [596, 637] on textarea at bounding box center [639, 638] width 402 height 32
paste textarea "Tere! Osamaksega Kaubamaja e-poest ostu alustamiseks logige ennast sisse Kaubam…"
type textarea "Tere! Osamaksega Kaubamaja e-poest ostu alustamiseks logige ennast sisse Kaubam…"
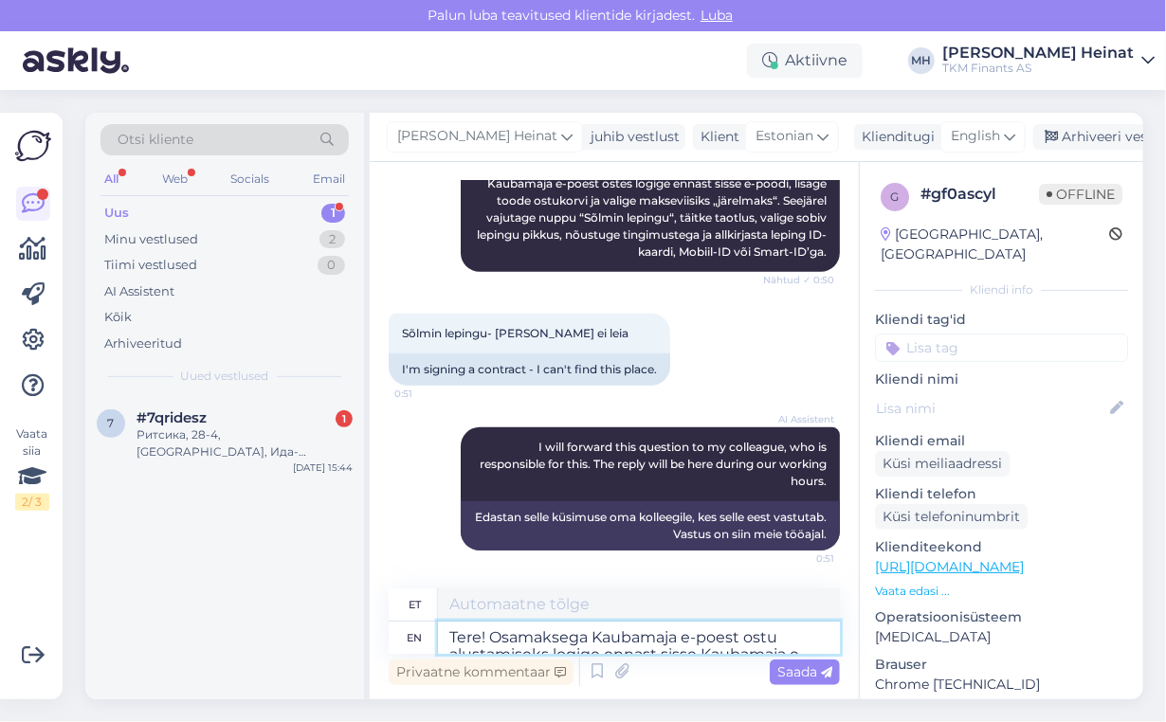
scroll to position [376, 0]
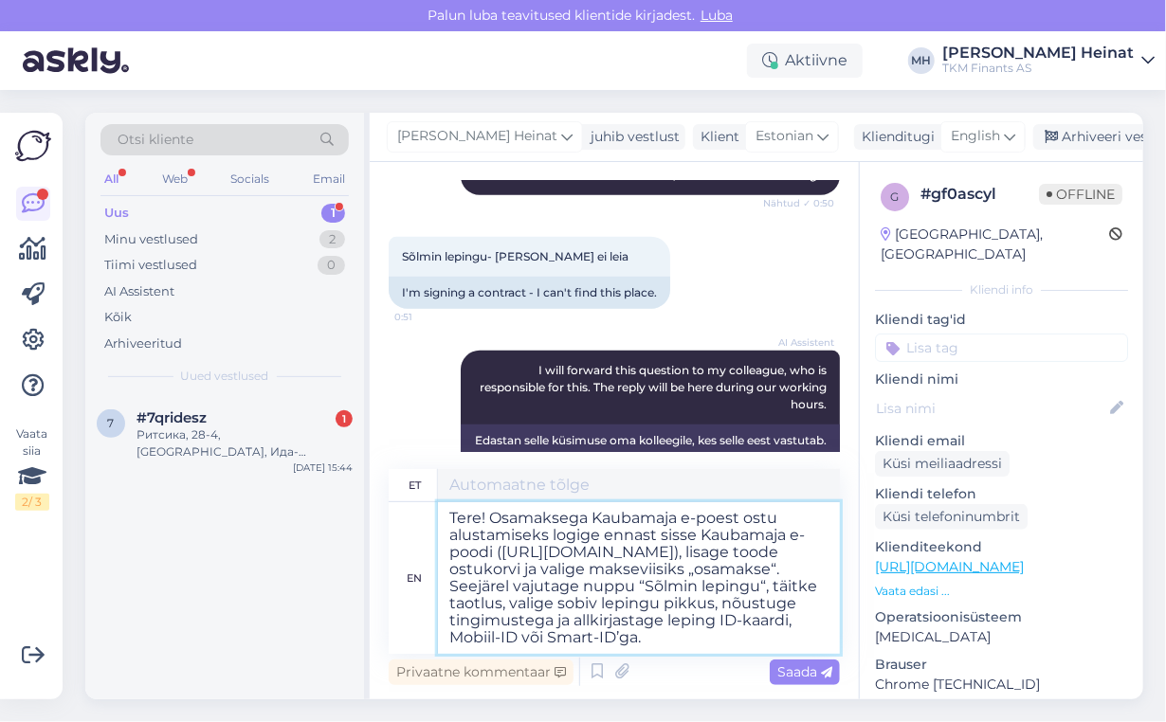
type textarea "Tere! Osamaksega Kaubamaja e-poest ostu alustamiseks logige ennast sisse Kaubam…"
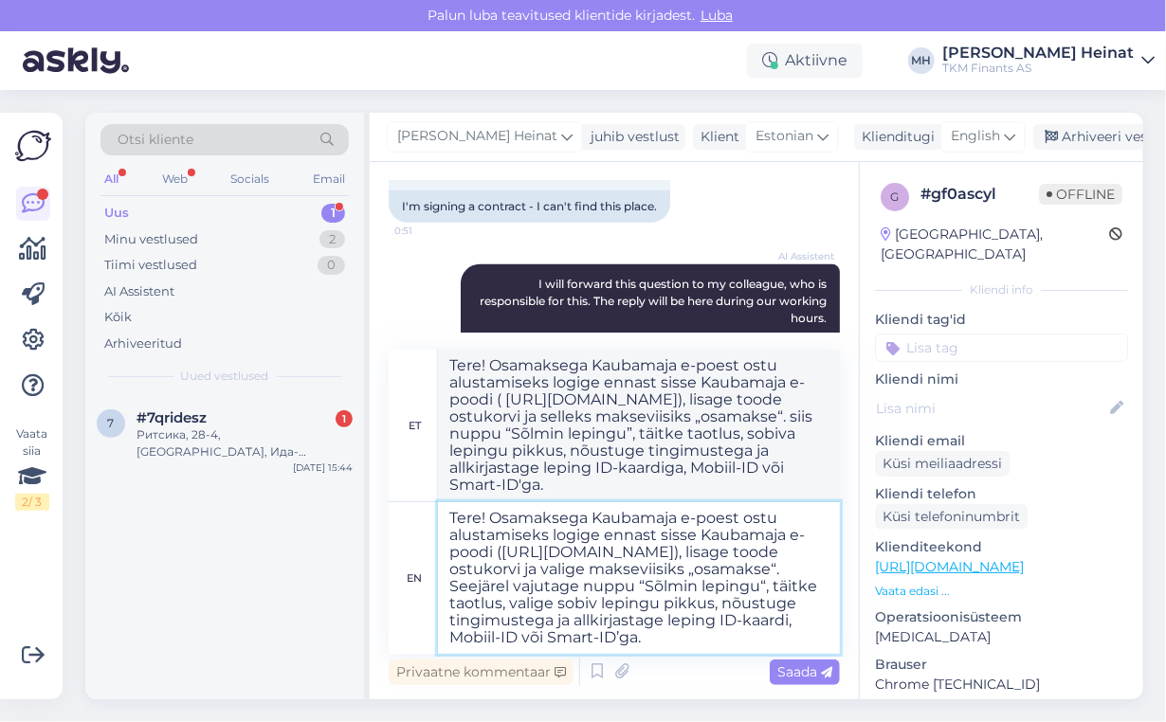
scroll to position [538, 0]
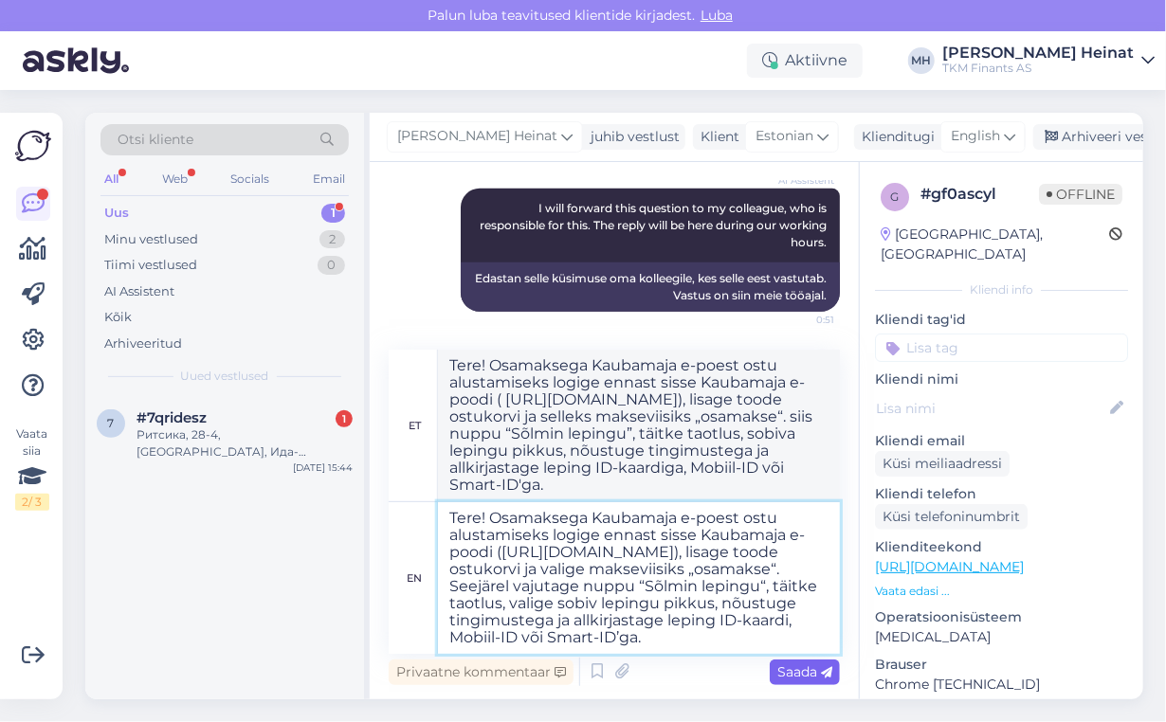
type textarea "Tere! Osamaksega Kaubamaja e-poest ostu alustamiseks logige ennast sisse Kaubam…"
click at [816, 671] on span "Saada" at bounding box center [804, 672] width 55 height 17
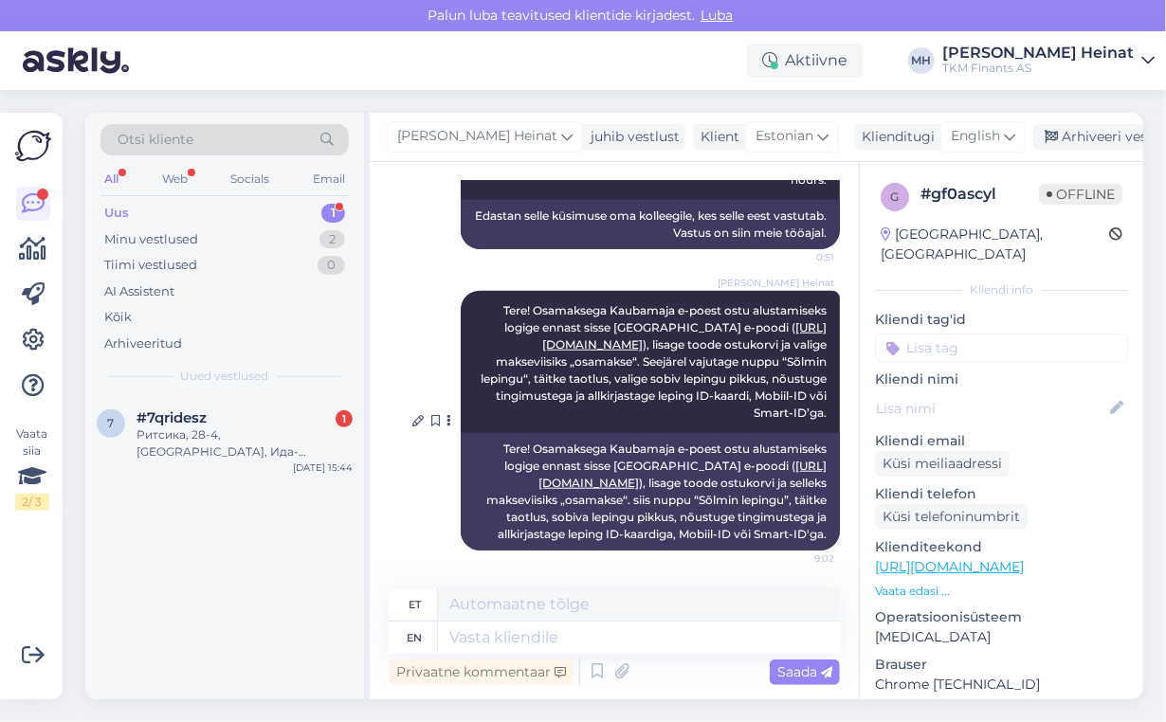
scroll to position [600, 0]
click at [267, 446] on div "Ритсика, 28-4, [GEOGRAPHIC_DATA], Ида-[GEOGRAPHIC_DATA]" at bounding box center [245, 444] width 216 height 34
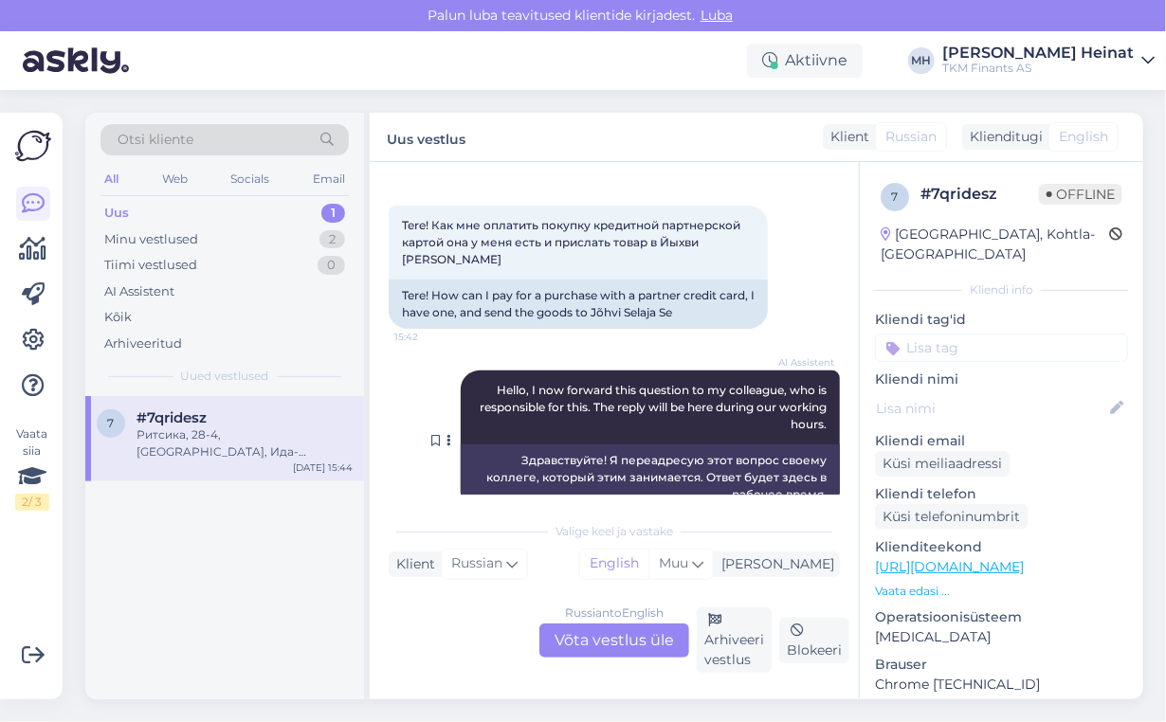
scroll to position [0, 0]
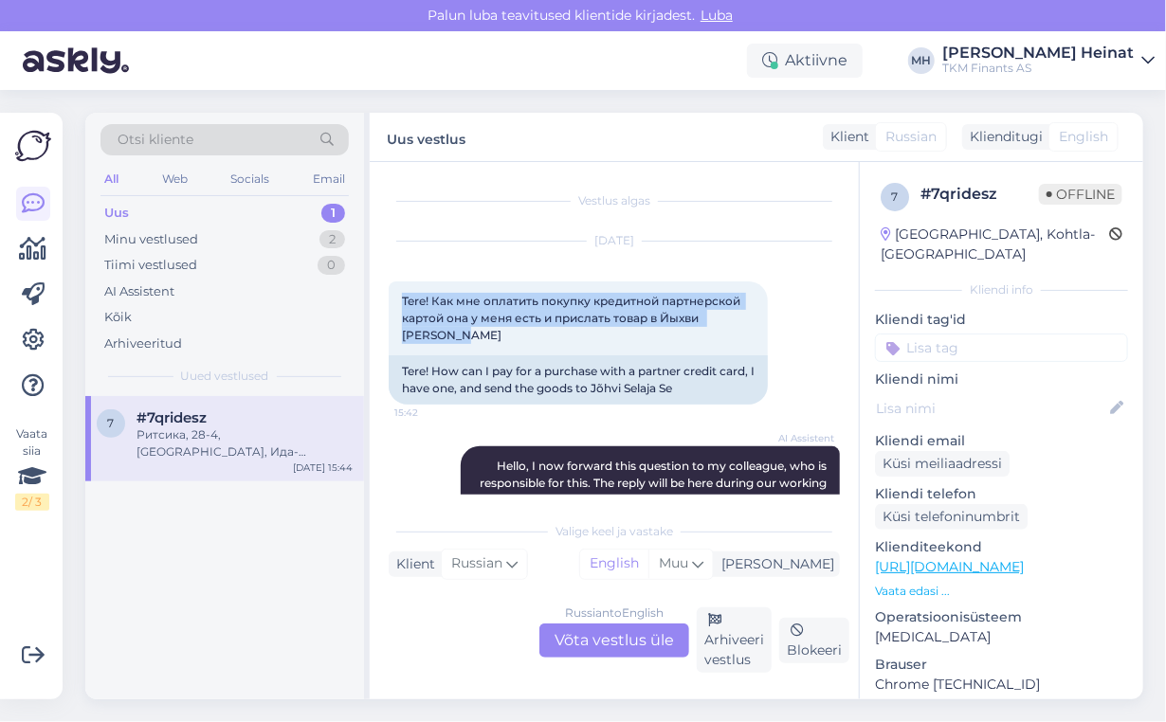
drag, startPoint x: 435, startPoint y: 335, endPoint x: 385, endPoint y: 308, distance: 56.8
click at [385, 308] on div "Vestlus algas [DATE] Tere! Как мне оплатить покупку кредитной партнерской карто…" at bounding box center [614, 431] width 489 height 538
copy span "Tere! Как мне оплатить покупку кредитной партнерской картой она у меня есть и п…"
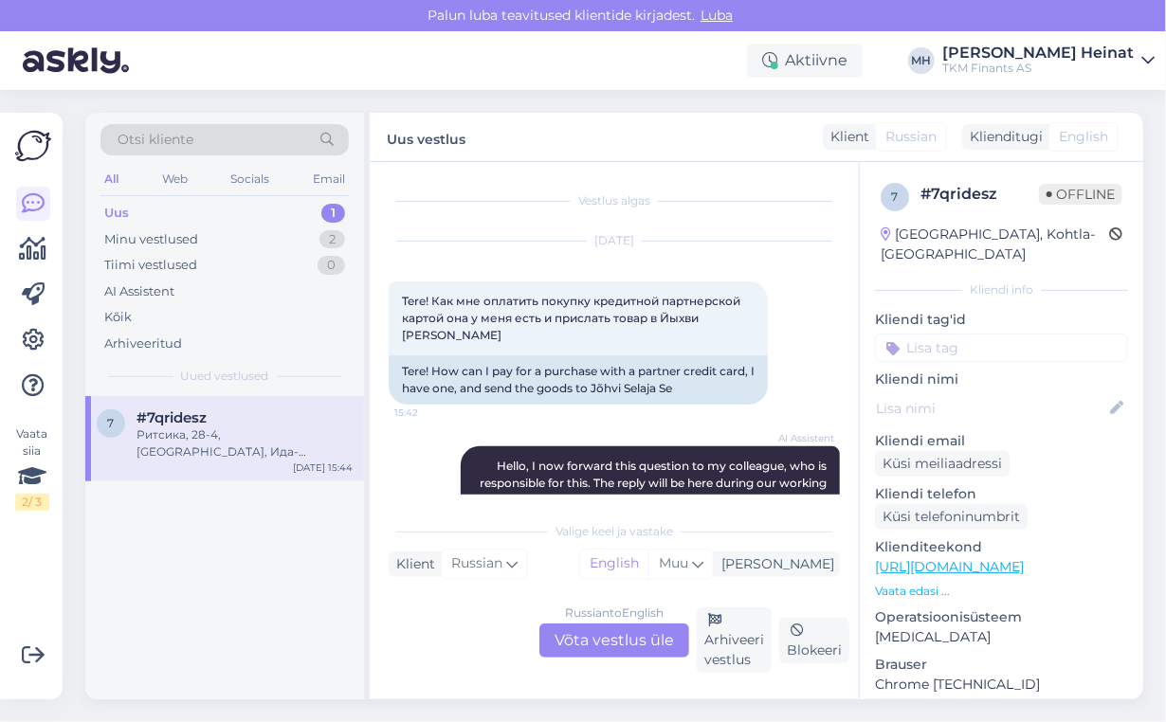
click at [575, 641] on div "Russian to English Võta vestlus üle" at bounding box center [614, 641] width 150 height 34
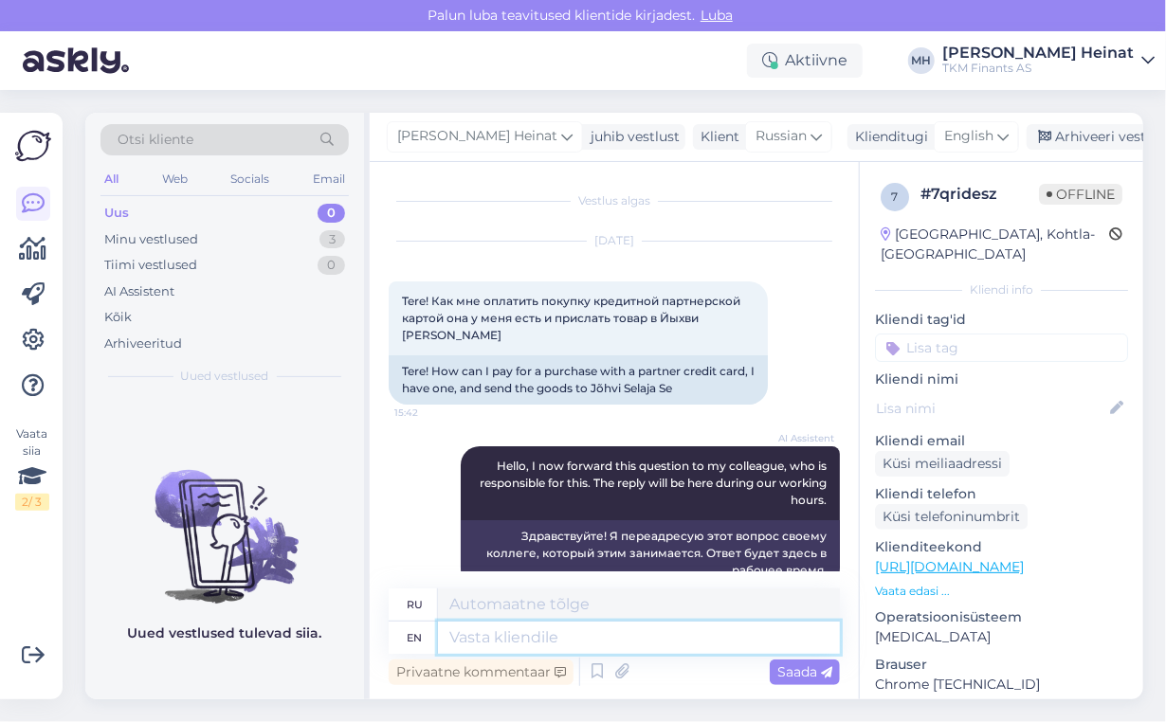
click at [467, 637] on textarea at bounding box center [639, 638] width 402 height 32
type textarea "tere"
type textarea "тере"
type textarea "tere1"
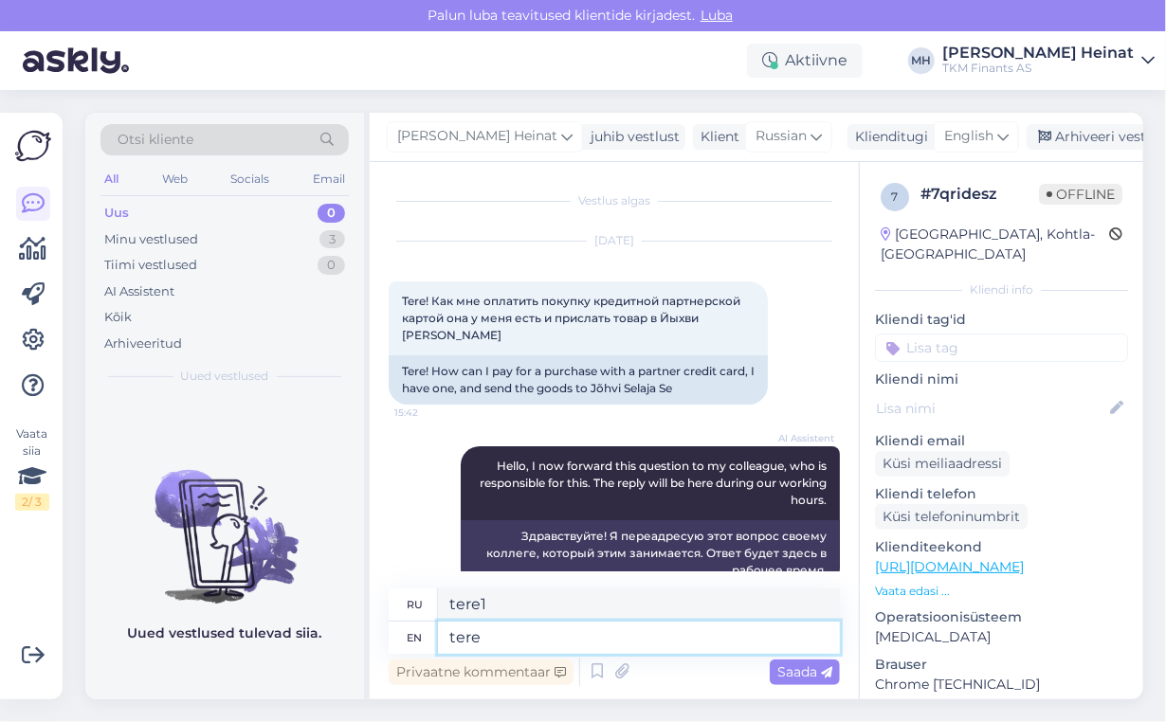
type textarea "tere!"
type textarea "тере"
type textarea "tere!"
type textarea "тере!"
paste textarea "Logi sisse e-poodi. Ostukorvis vali makseviisiks ostulimiit ning sisesta oma os…"
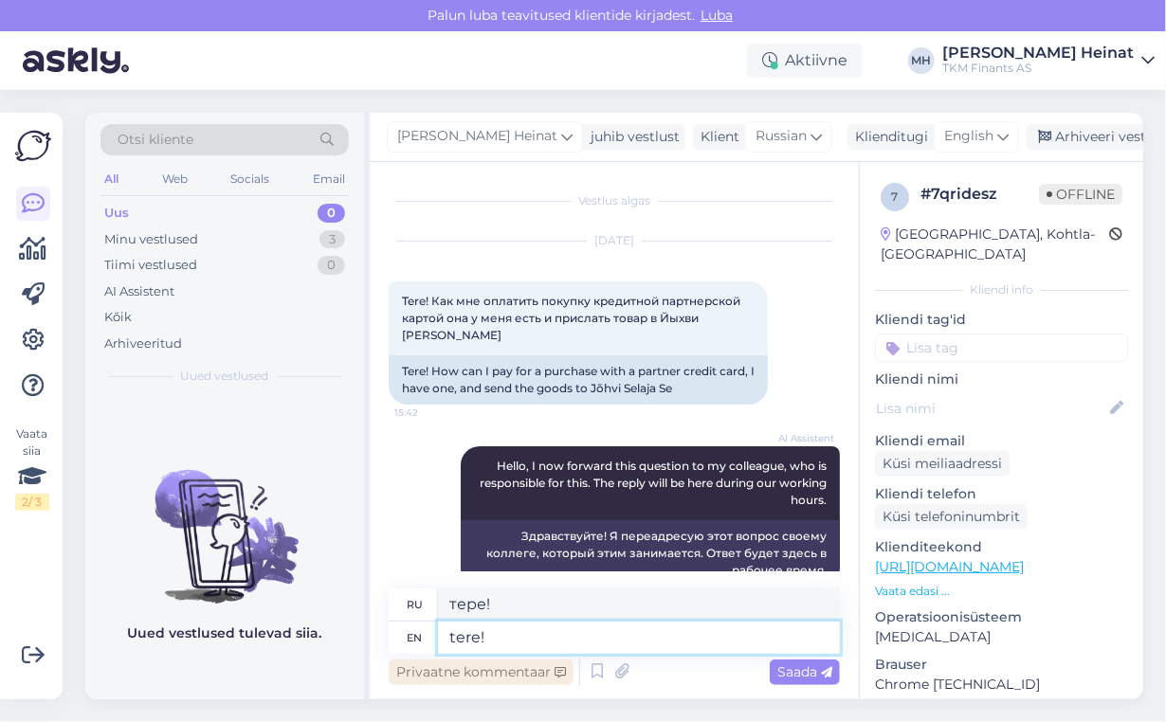
type textarea "tere! Logi sisse e-poodi. Ostukorvis vali makseviisiks ostulimiit ning sisesta …"
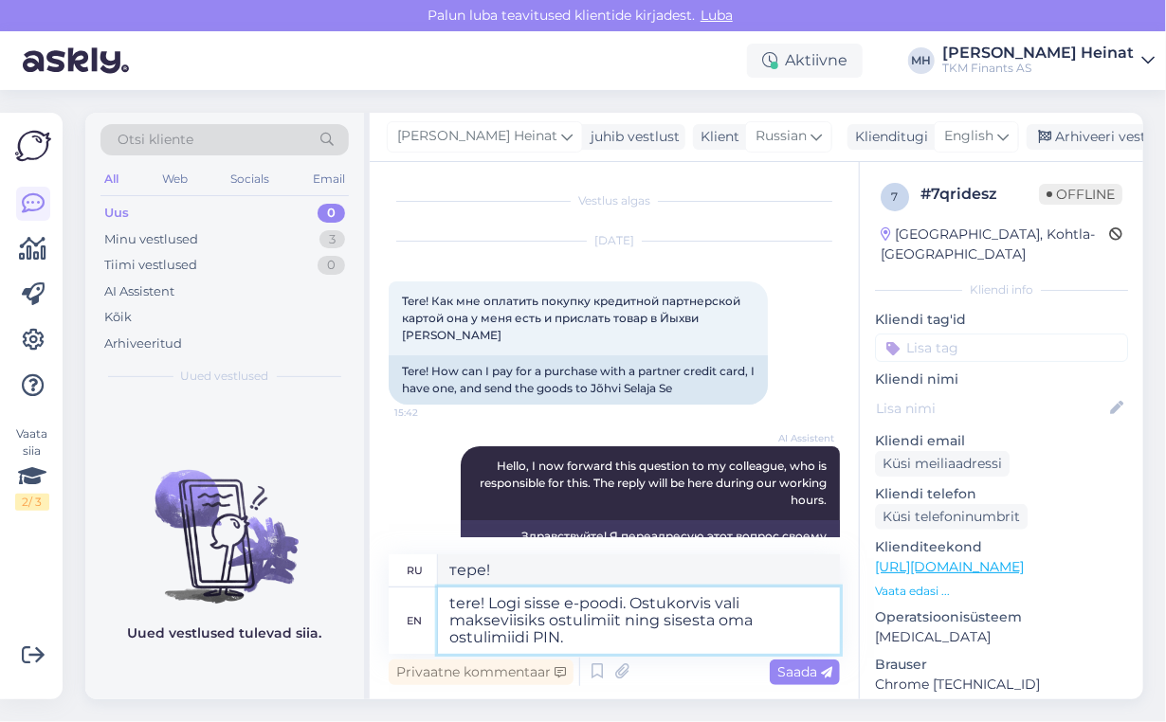
type textarea "вот! Logi Sisse e-Poodi. Остулизуйте максимальное ослабление PIN-кода."
click at [456, 604] on textarea "tere! Logi sisse e-poodi. Ostukorvis vali makseviisiks ostulimiit ning sisesta …" at bounding box center [639, 621] width 402 height 66
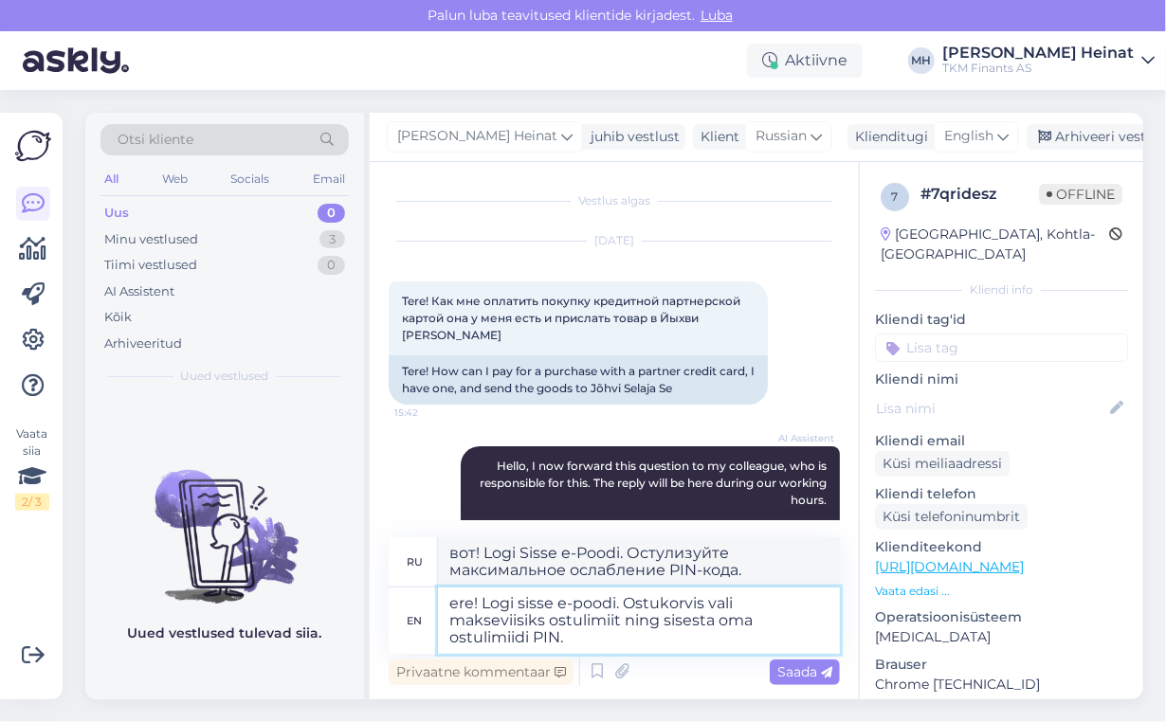
type textarea "Tere! Logi sisse e-poodi. Ostukorvis vali makseviisiks ostulimiit ning sisesta …"
type textarea "Тере! Logi Sisse e-Poodi. Остулизуйте максимальное ослабление контакта с ослабл…"
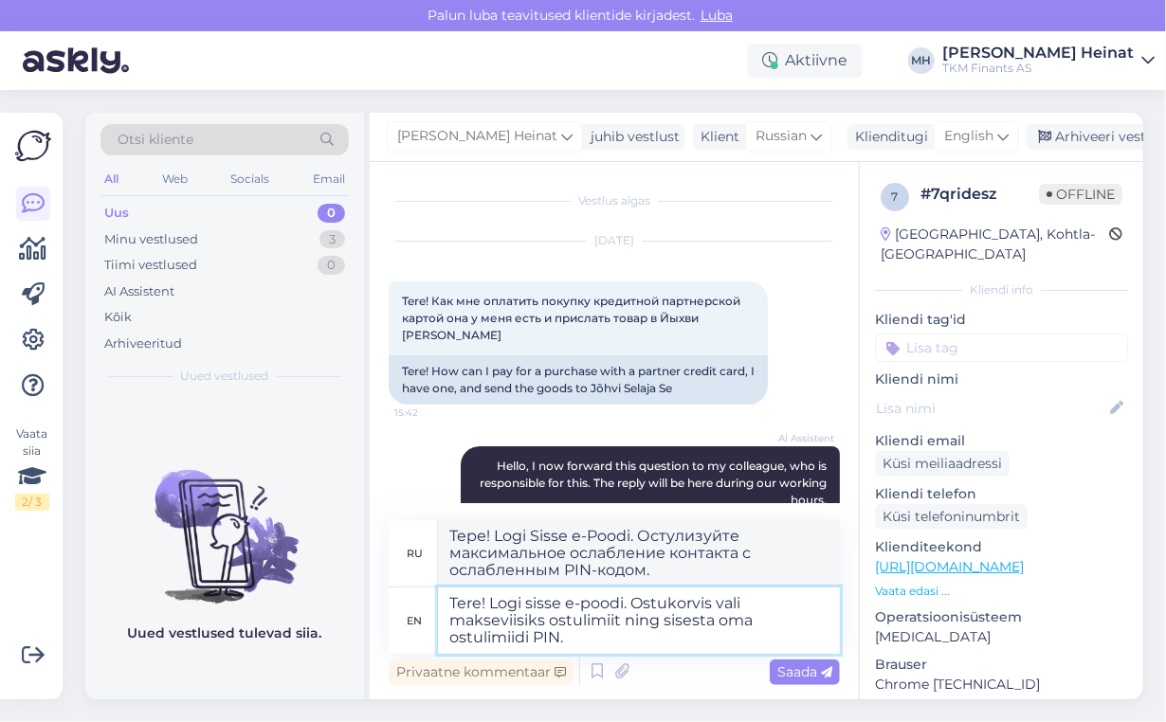
click at [520, 599] on textarea "Tere! Logi sisse e-poodi. Ostukorvis vali makseviisiks ostulimiit ning sisesta …" at bounding box center [639, 621] width 402 height 66
type textarea "Tere! Logige sisse e-poodi. Ostukorvis vali makseviisiks ostulimiit ning sisest…"
type textarea "Тере! Logige Sisse e-Poodi. Остулизуйте максимальное ослабление контакта с осла…"
click at [763, 604] on textarea "Tere! Logige sisse e-poodi. Ostukorvis vali makseviisiks ostulimiit ning sisest…" at bounding box center [639, 621] width 402 height 66
type textarea "Tere! Logige sisse e-poodi. Ostukorvis valigemakseviisiks ostulimiit ning sises…"
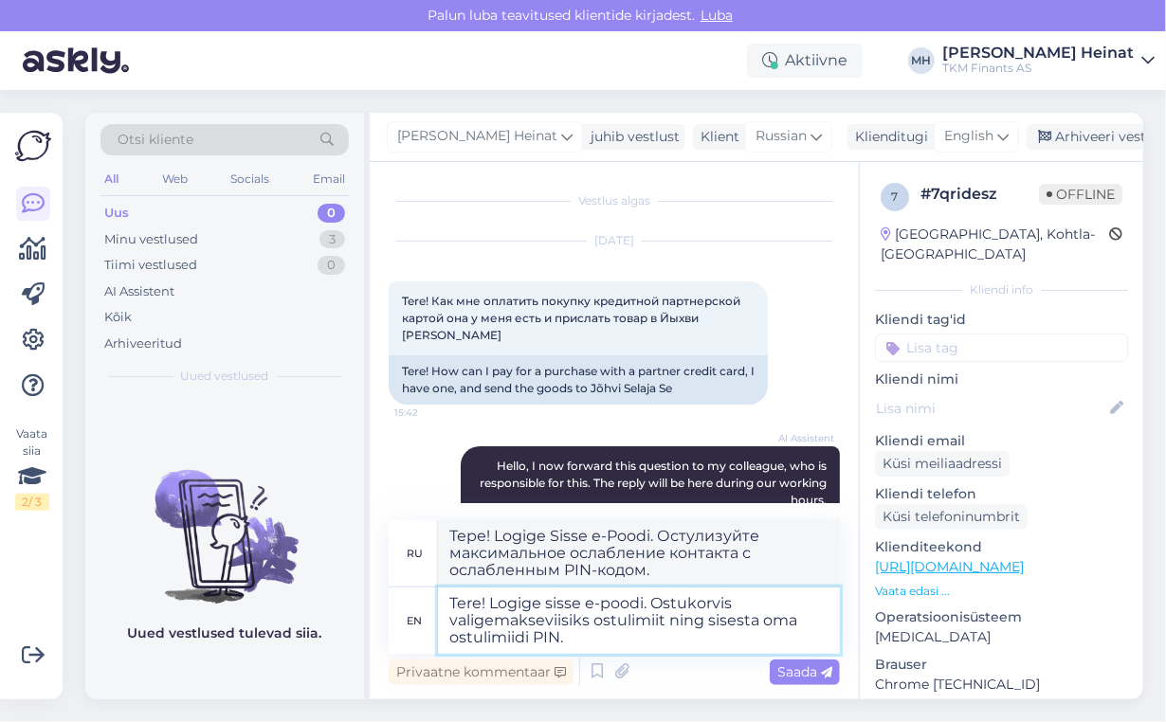
type textarea "Тере! Logige Sisse e-Poodi. Ostukorvis valigemaxeviisiks ostulimiit ning sisest…"
type textarea "Tere! Logige sisse e-poodi. Ostukorvis valige makseviisiks ostulimiit ning sise…"
type textarea "Тере! Logige Sisse e-Poodi. Воспользуйтесь преимуществами максимального ослабле…"
click at [712, 621] on textarea "Tere! Logige sisse e-poodi. Ostukorvis valige makseviisiks ostulimiit ning sise…" at bounding box center [639, 621] width 402 height 66
type textarea "Tere! Logige sisse e-poodi. Ostukorvis valige makseviisiks ostulimiit ning sise…"
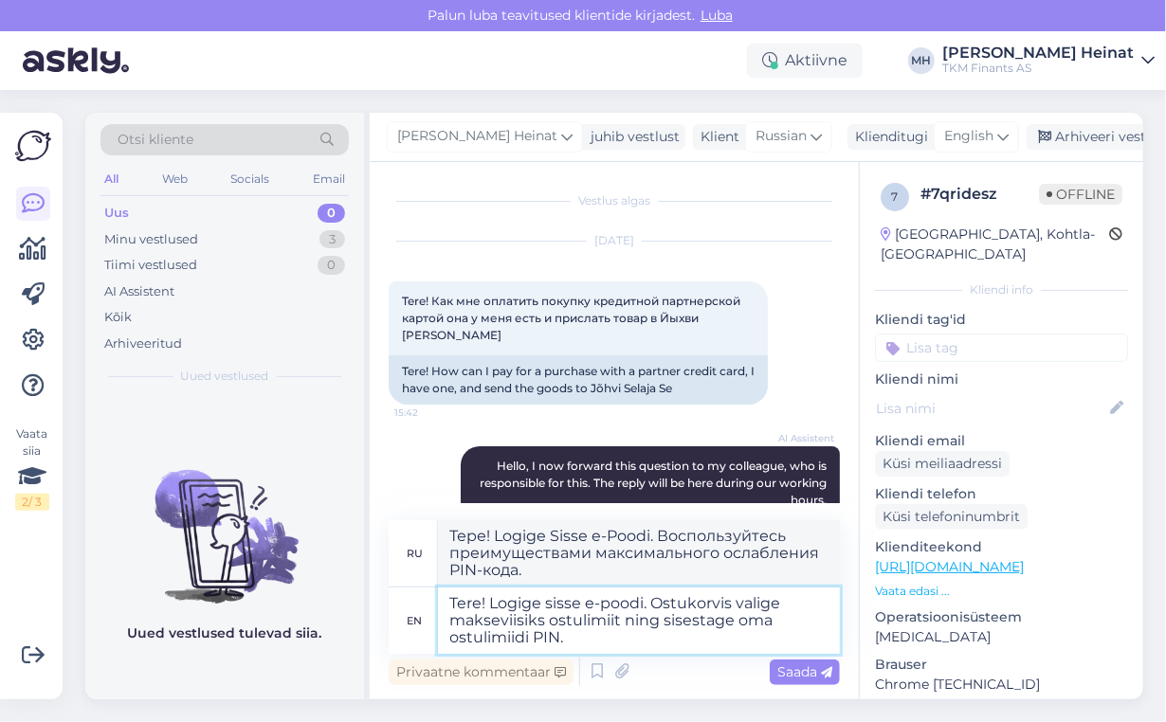
type textarea "Тере! Logige Sisse e-Poodi. Остеоляция должна быть максимально ослаблена, если …"
click at [560, 638] on textarea "Tere! Logige sisse e-poodi. Ostukorvis valige makseviisiks ostulimiit ning sise…" at bounding box center [639, 621] width 402 height 66
type textarea "Tere! Logige sisse e-poodi. Ostukorvis valige makseviisiks ostulimiit ning sise…"
type textarea "Тере! Logige Sisse e-Poodi. Ostukorvis valige maxeviisiks ostulimiit ning sises…"
type textarea "Tere! Logige sisse e-poodi. Ostukorvis valige makseviisiks ostulimiit ning sise…"
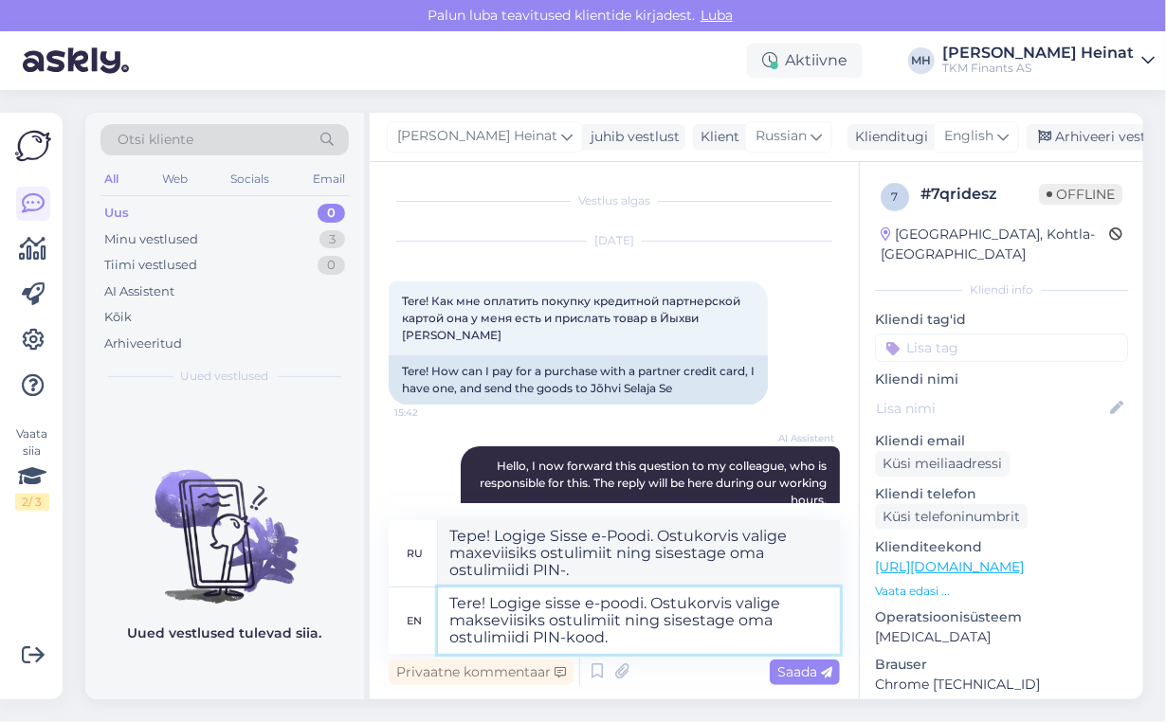
type textarea "Тере! Logige Sisse e-Poodi. Остулимиты должны быть ослаблены или ослаблены PIN-…"
click at [684, 638] on textarea "Tere! Logige sisse e-poodi. Ostukorvis valige makseviisiks ostulimiit ning sise…" at bounding box center [639, 621] width 402 height 66
type textarea "Tere! Logige sisse e-poodi. Ostukorvis valige makseviisiks ostulimiit ning sise…"
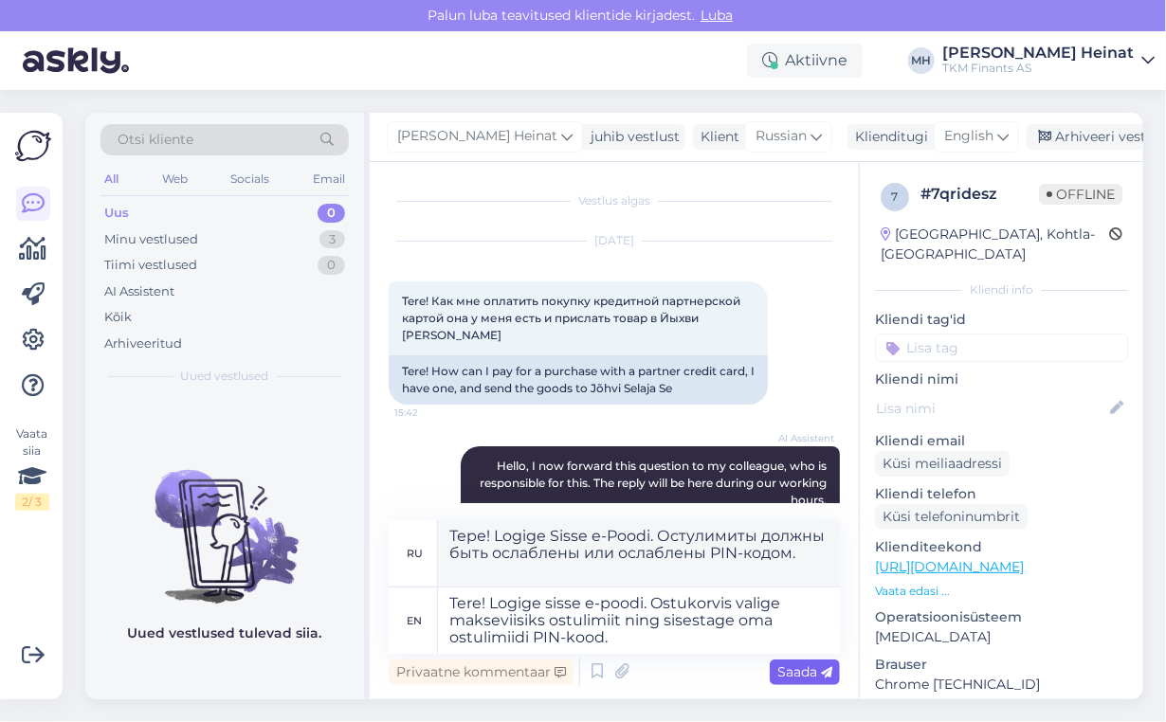
click at [782, 673] on span "Saada" at bounding box center [804, 672] width 55 height 17
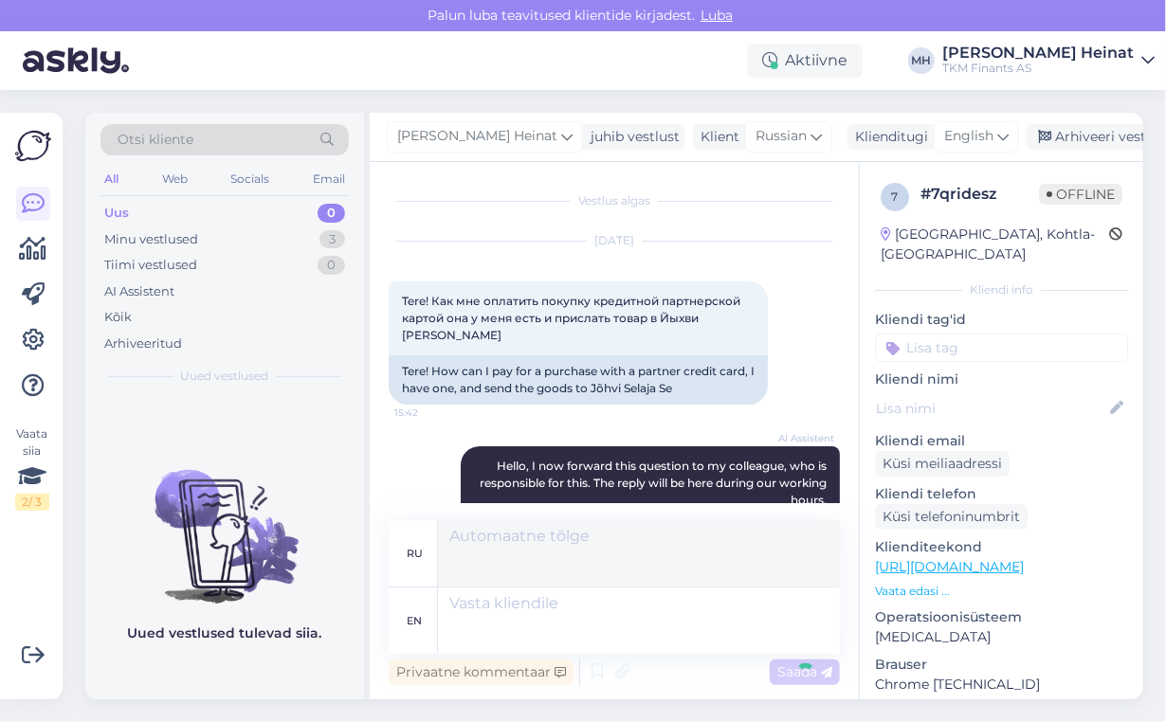
scroll to position [337, 0]
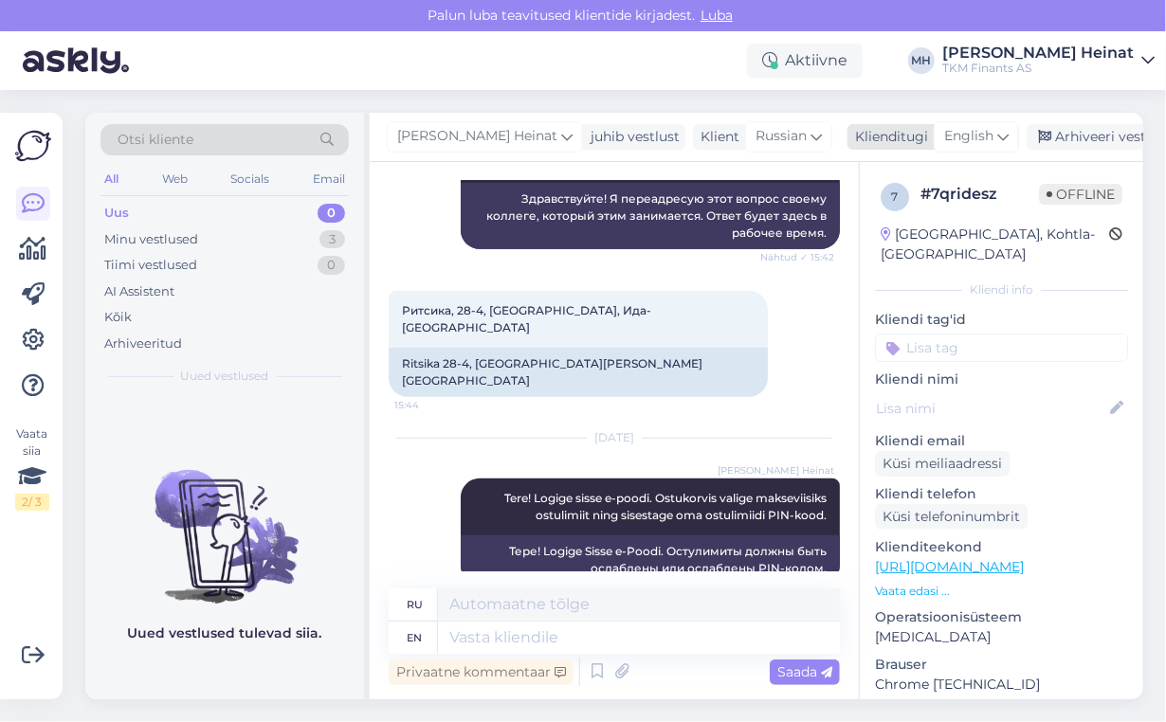
click at [997, 140] on icon at bounding box center [1002, 136] width 11 height 21
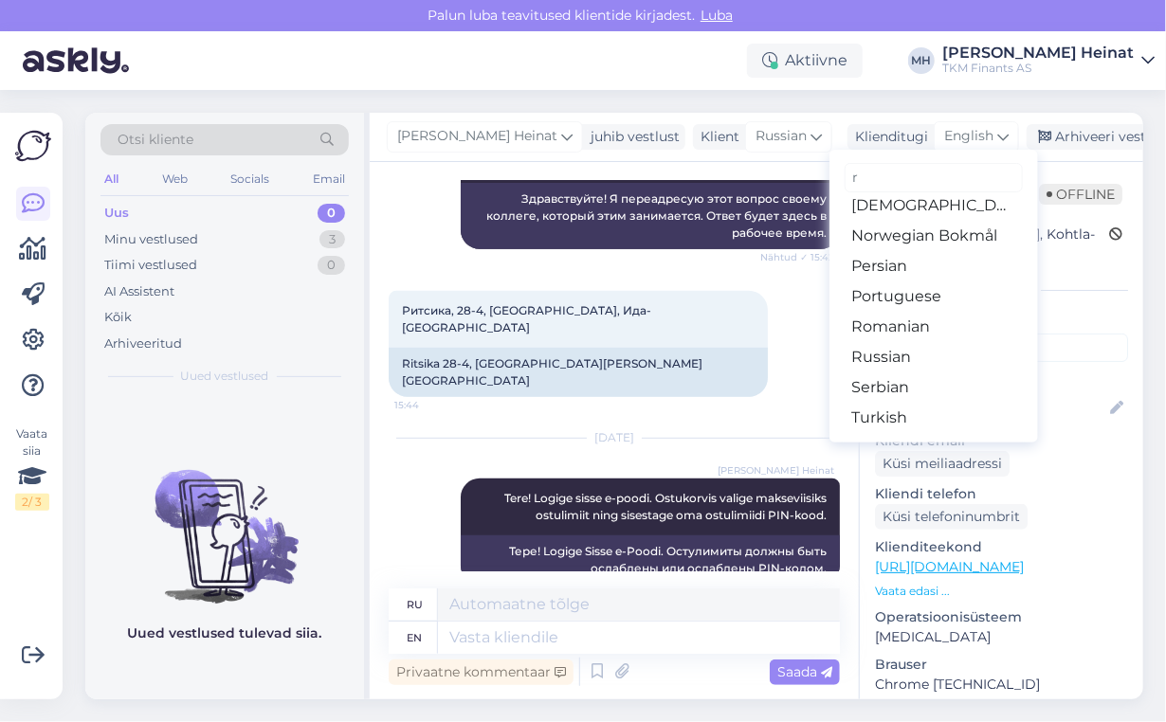
scroll to position [263, 0]
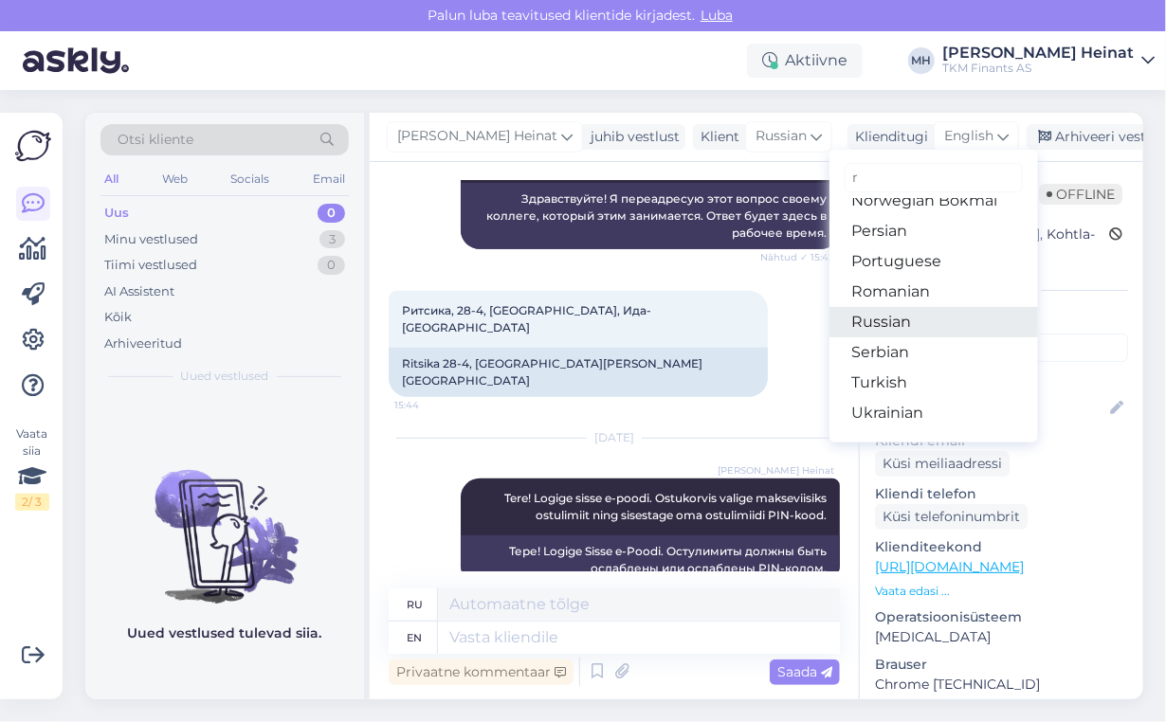
type input "r"
click at [861, 326] on link "Russian" at bounding box center [934, 322] width 209 height 30
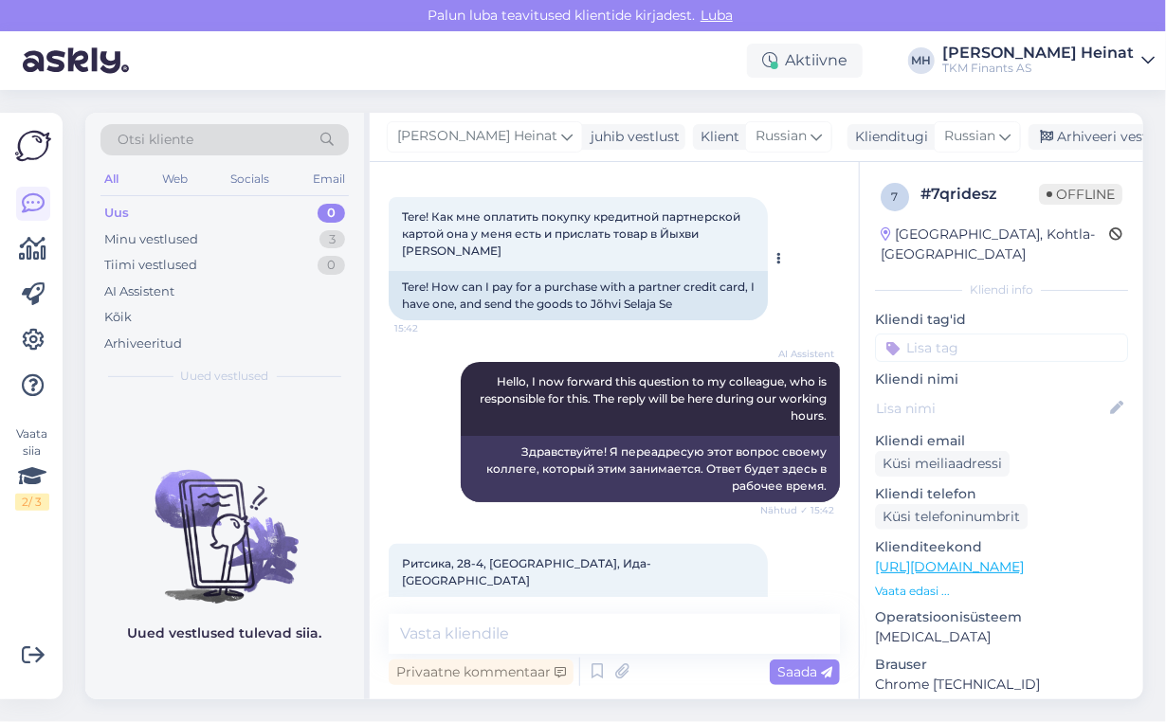
scroll to position [312, 0]
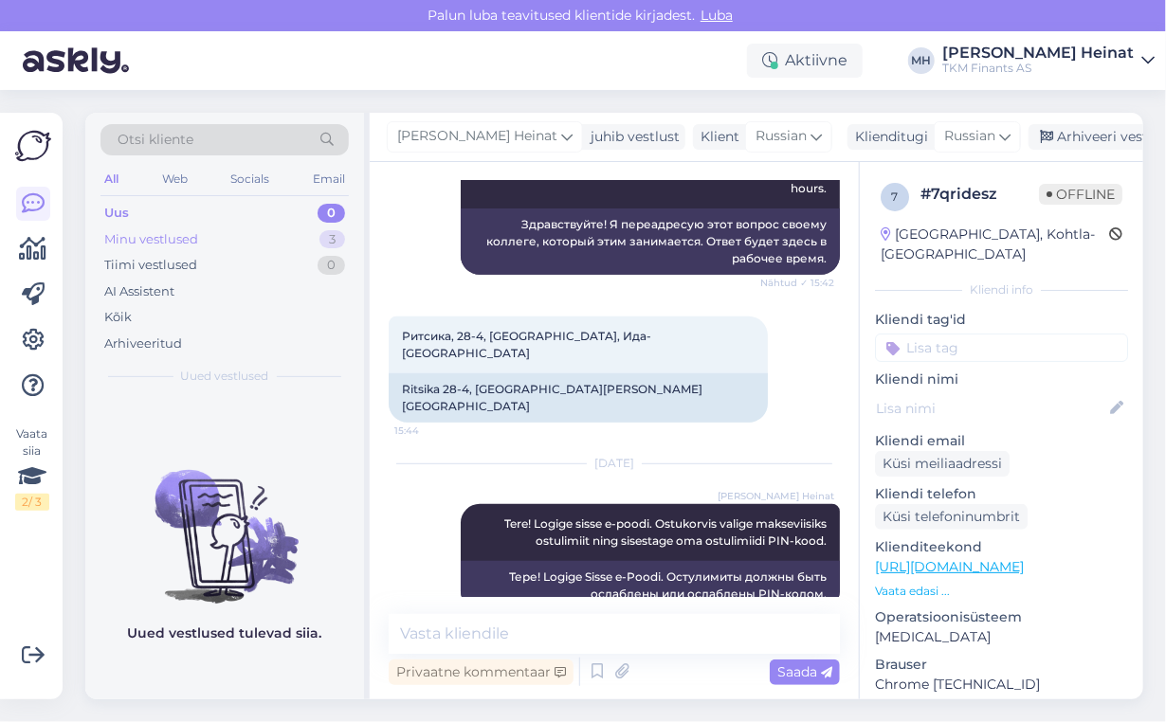
click at [212, 246] on div "Minu vestlused 3" at bounding box center [224, 240] width 248 height 27
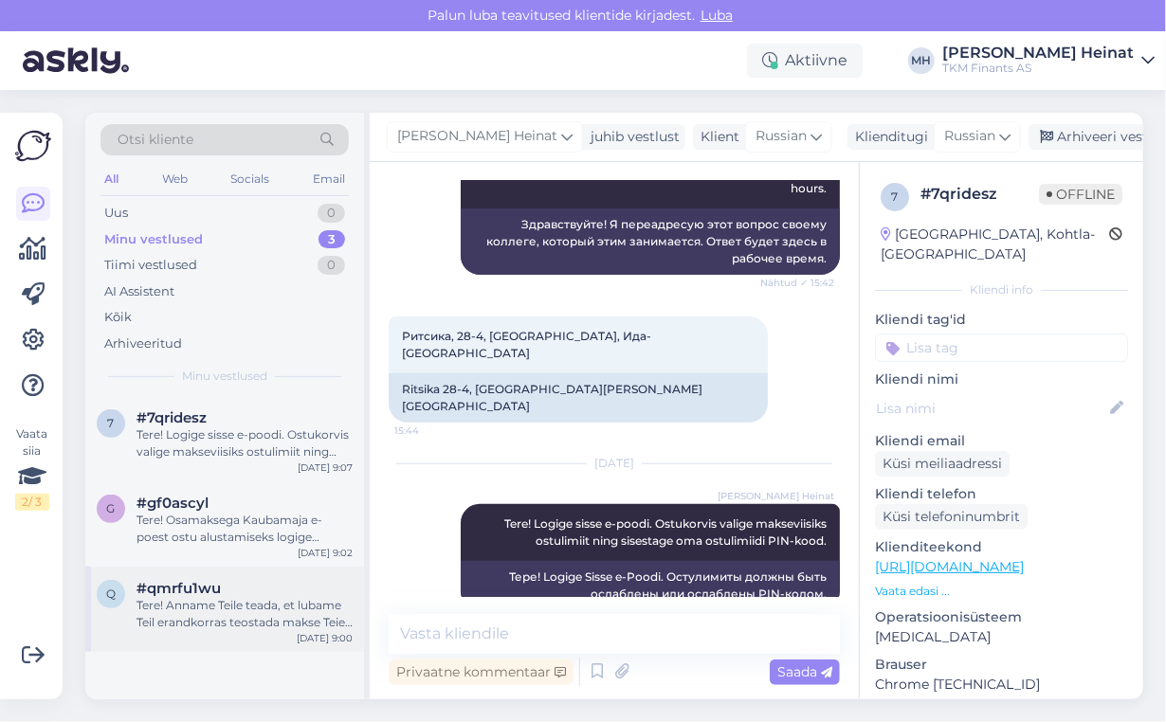
click at [264, 612] on div "Tere! Anname Teile teada, et lubame Teil erandkorras teostada makse Teie isa pa…" at bounding box center [245, 614] width 216 height 34
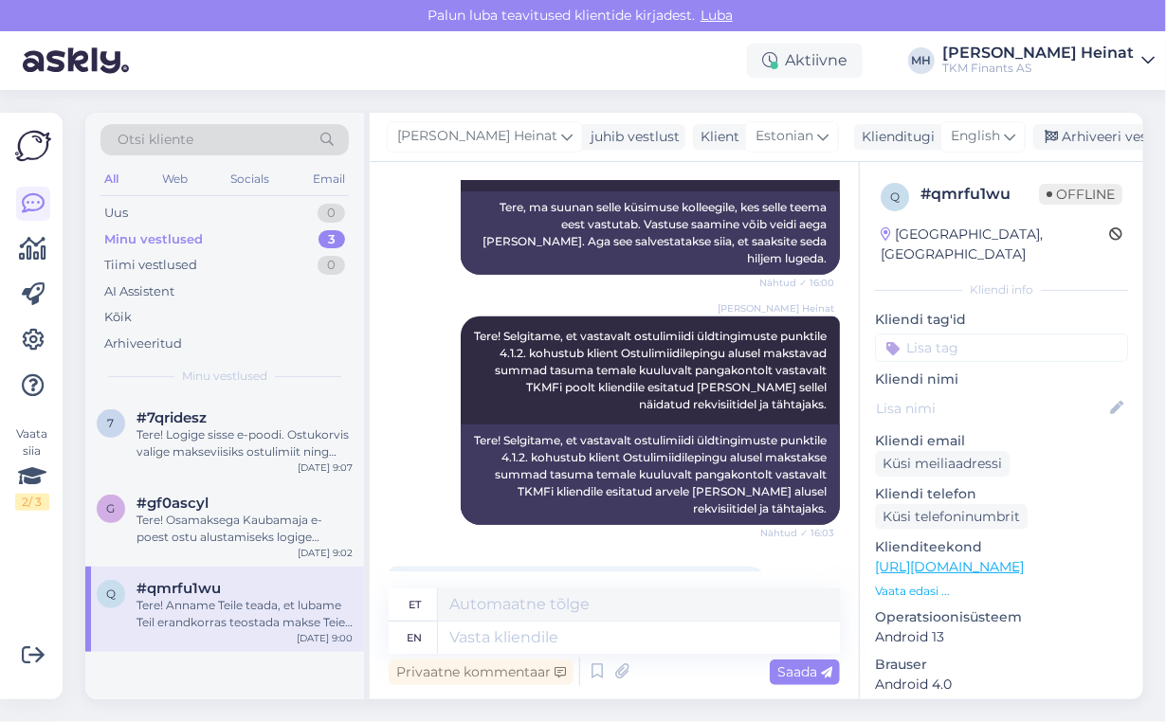
scroll to position [2326, 0]
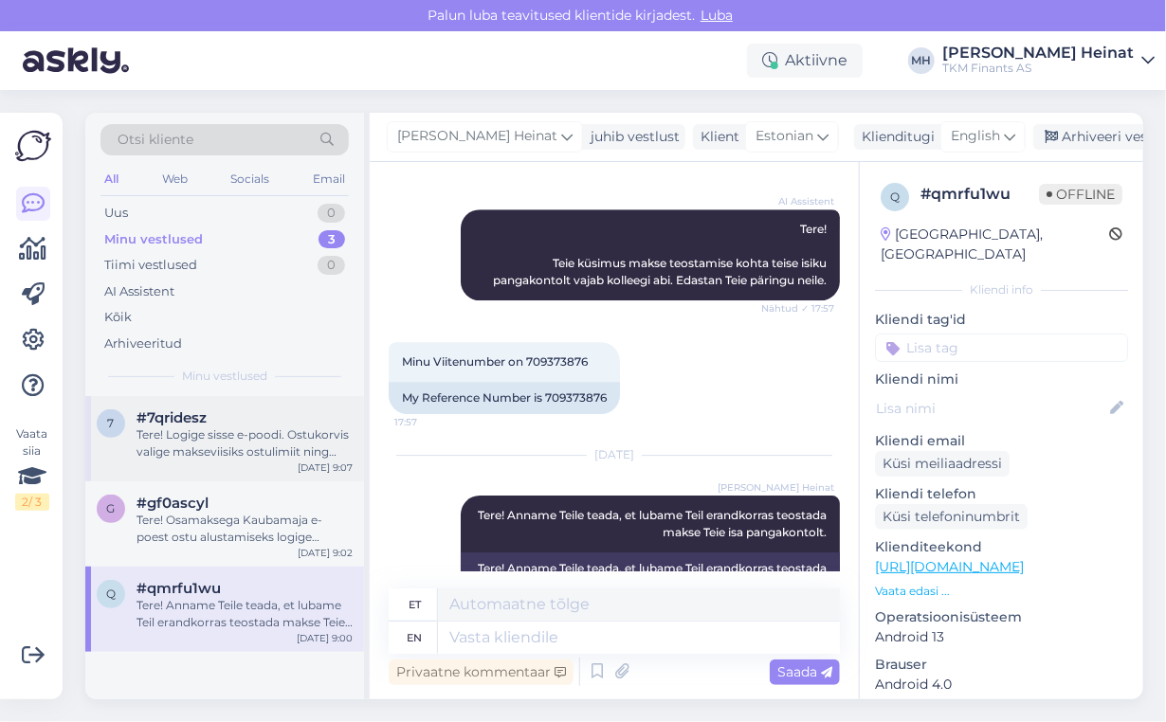
click at [258, 441] on div "Tere! Logige sisse e-poodi. Ostukorvis valige makseviisiks ostulimiit ning sise…" at bounding box center [245, 444] width 216 height 34
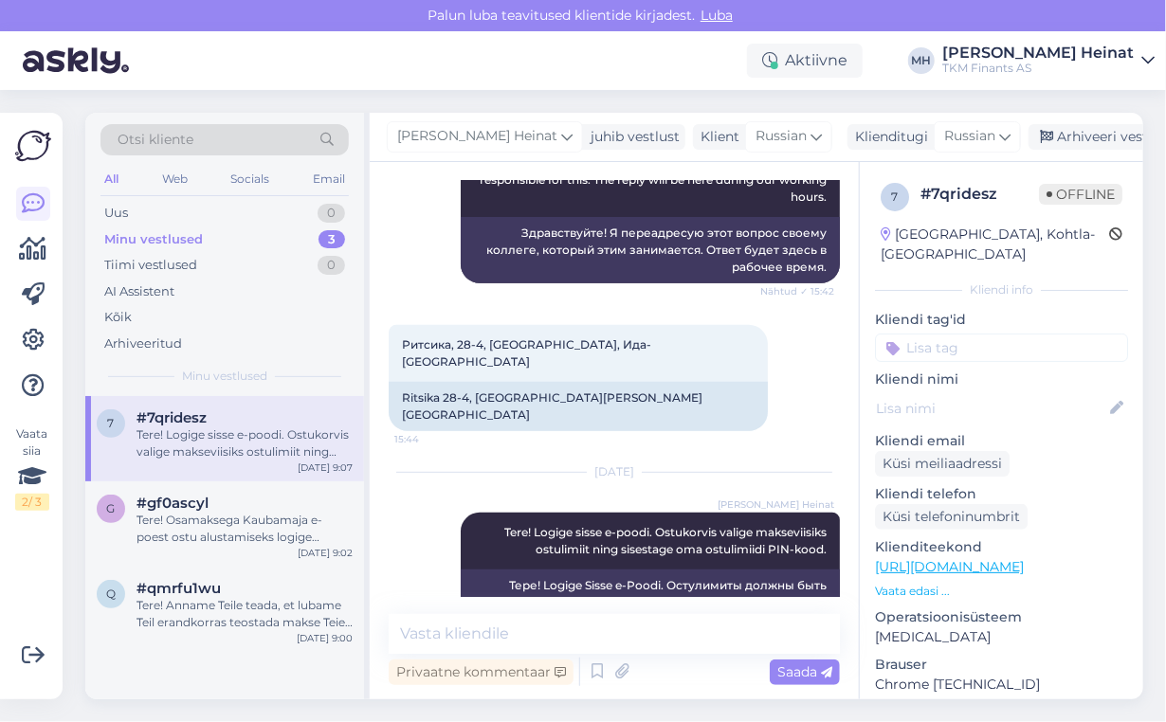
scroll to position [312, 0]
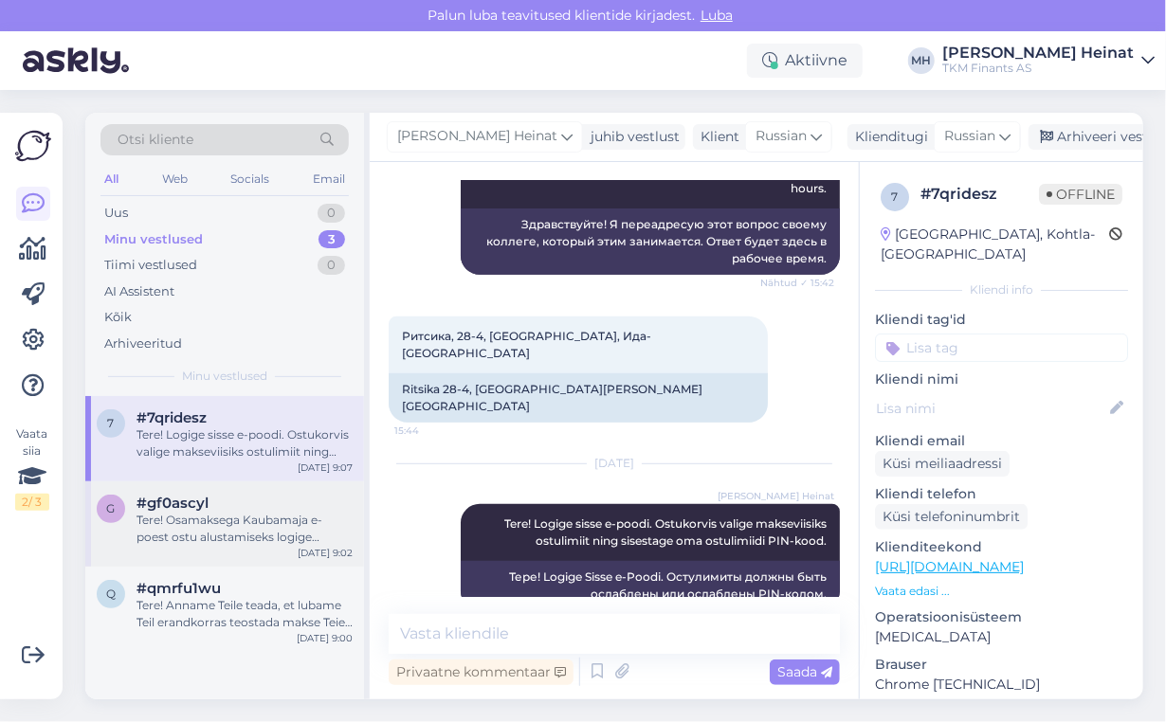
click at [209, 521] on div "Tere! Osamaksega Kaubamaja e-poest ostu alustamiseks logige ennast sisse Kaubam…" at bounding box center [245, 529] width 216 height 34
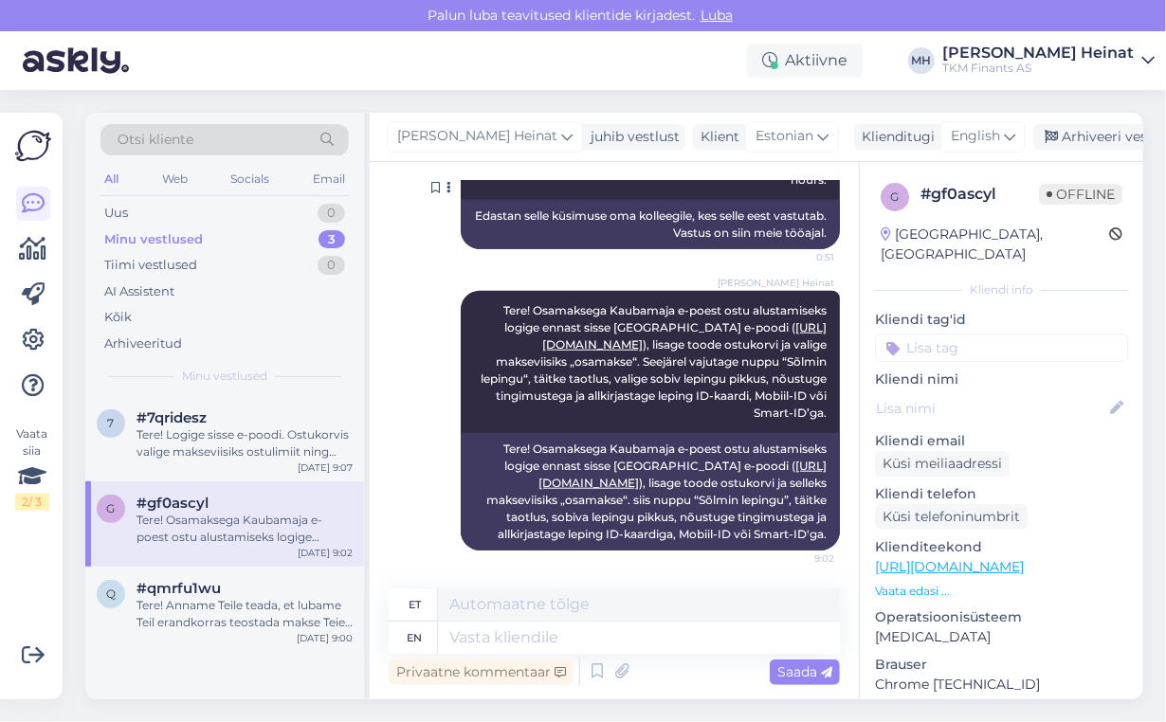
scroll to position [374, 0]
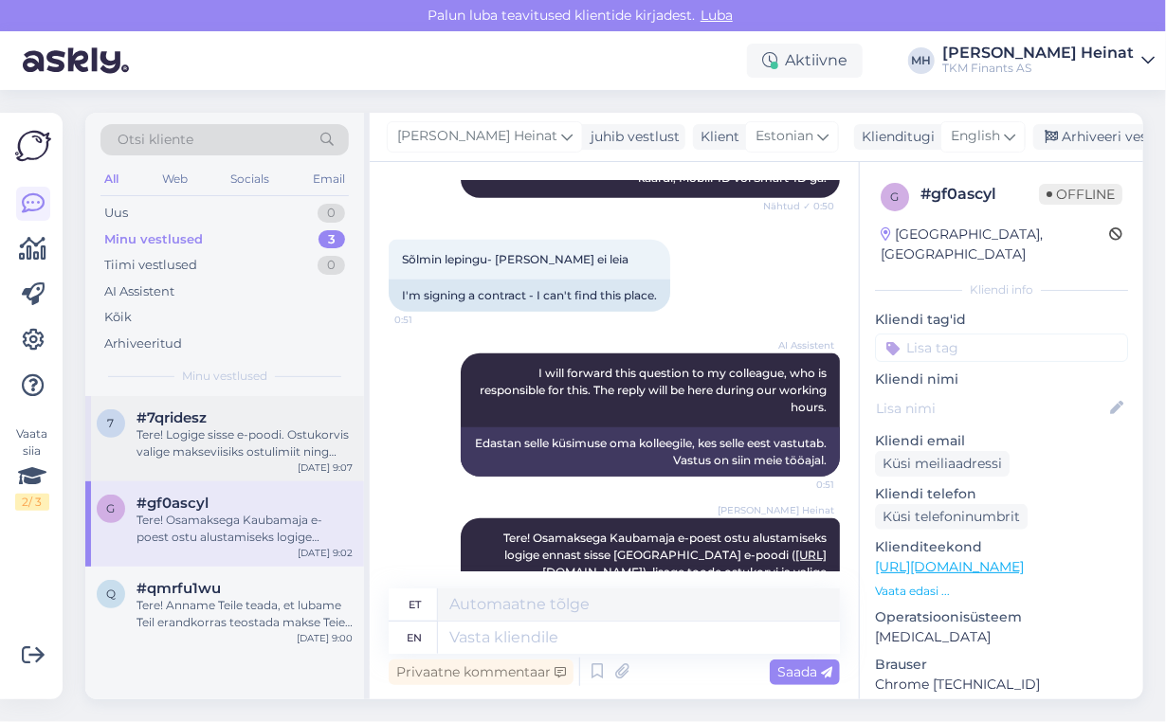
click at [228, 429] on div "Tere! Logige sisse e-poodi. Ostukorvis valige makseviisiks ostulimiit ning sise…" at bounding box center [245, 444] width 216 height 34
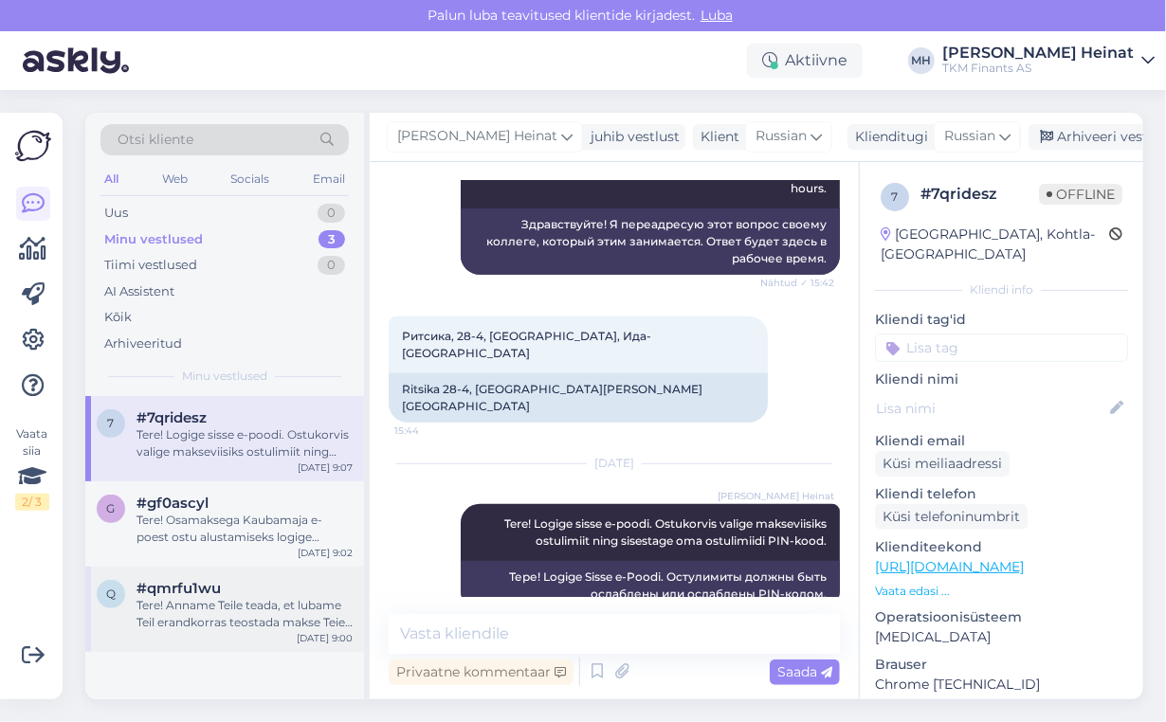
click at [193, 601] on div "Tere! Anname Teile teada, et lubame Teil erandkorras teostada makse Teie isa pa…" at bounding box center [245, 614] width 216 height 34
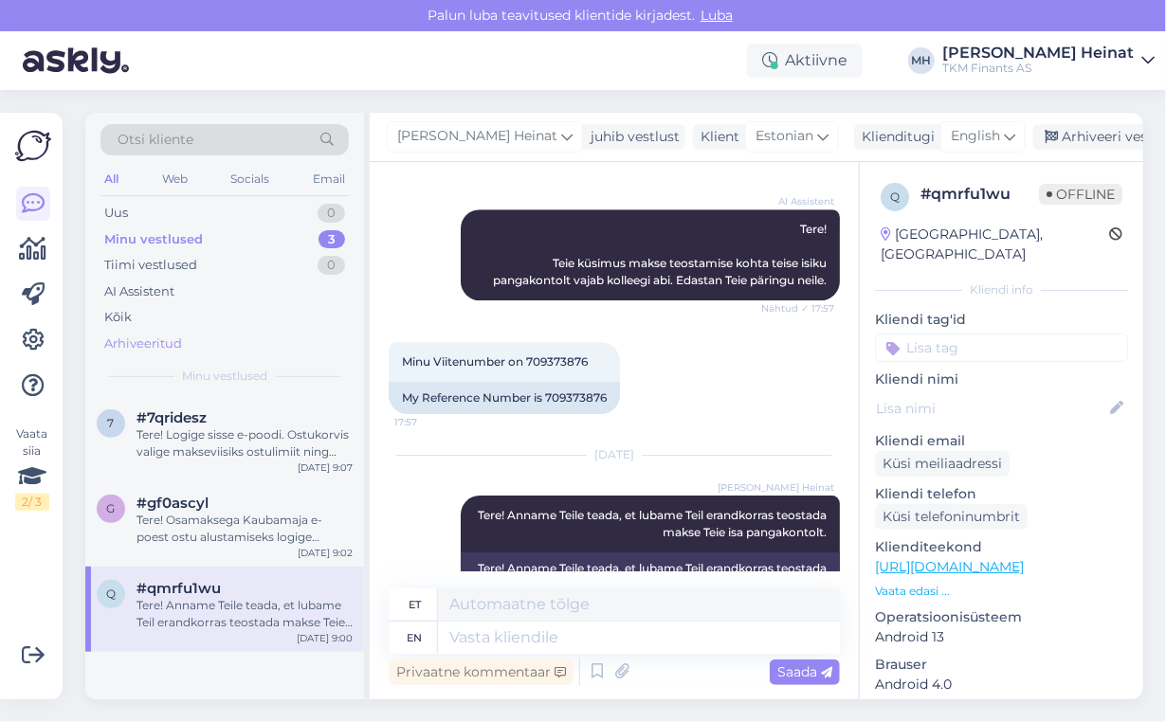
click at [167, 336] on div "Arhiveeritud" at bounding box center [143, 344] width 78 height 19
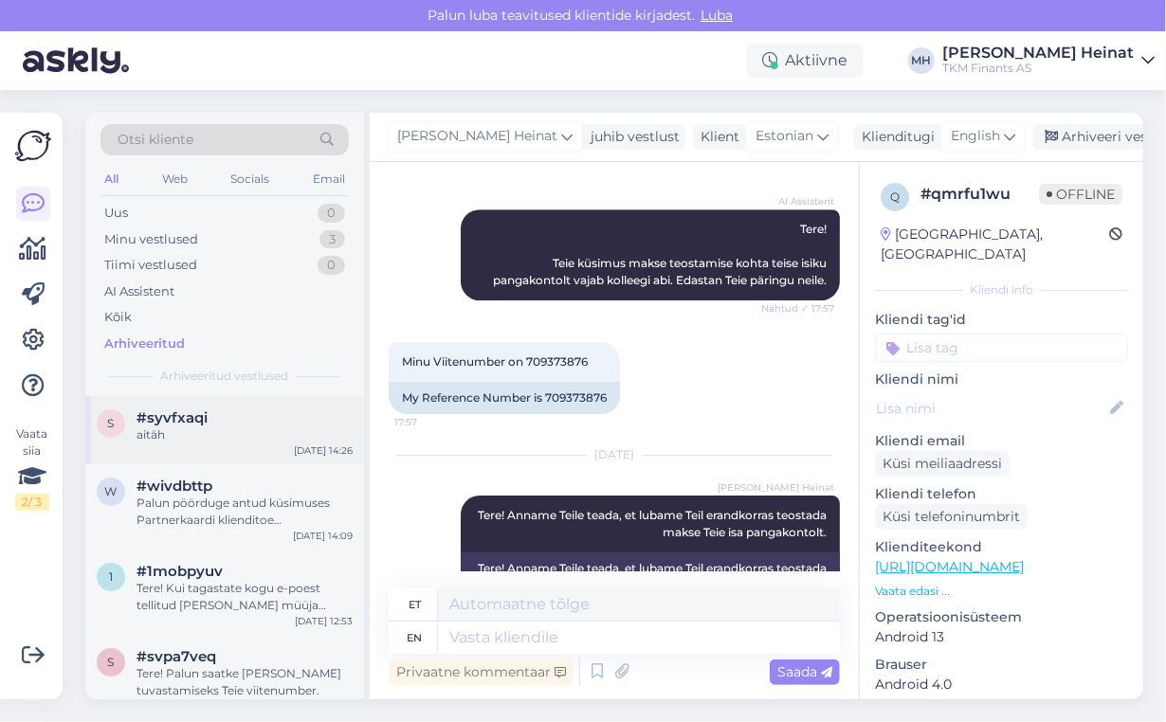
click at [171, 422] on span "#syvfxaqi" at bounding box center [172, 418] width 71 height 17
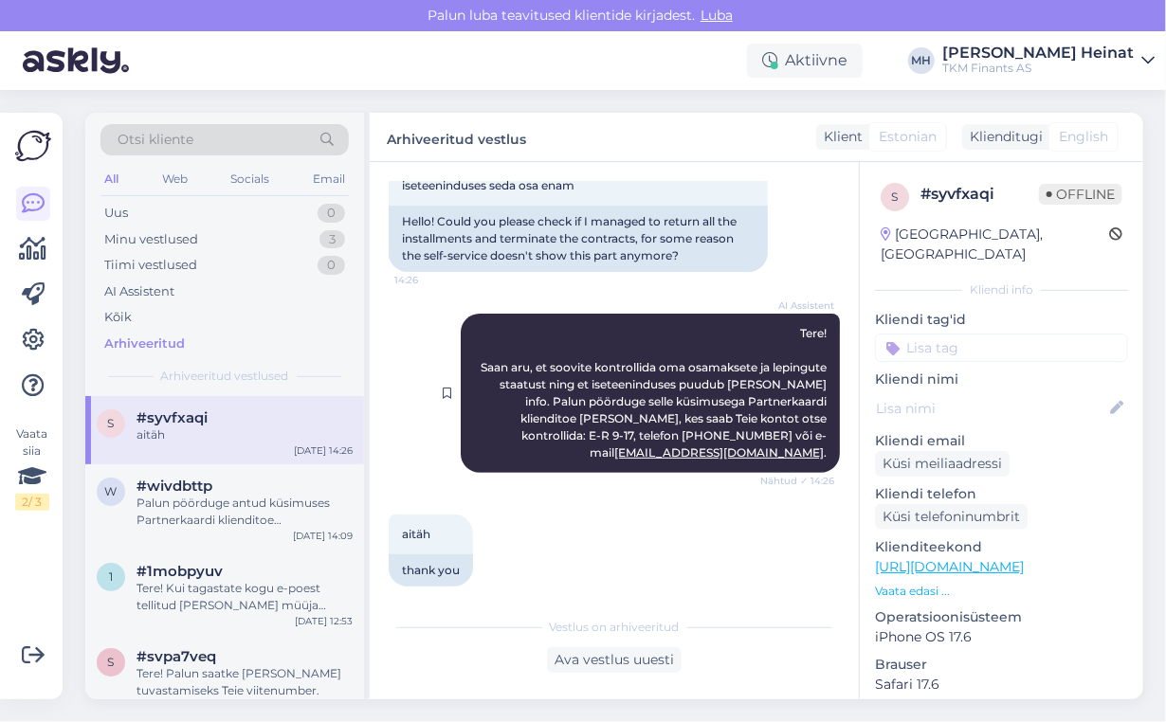
scroll to position [0, 0]
